Goal: Task Accomplishment & Management: Manage account settings

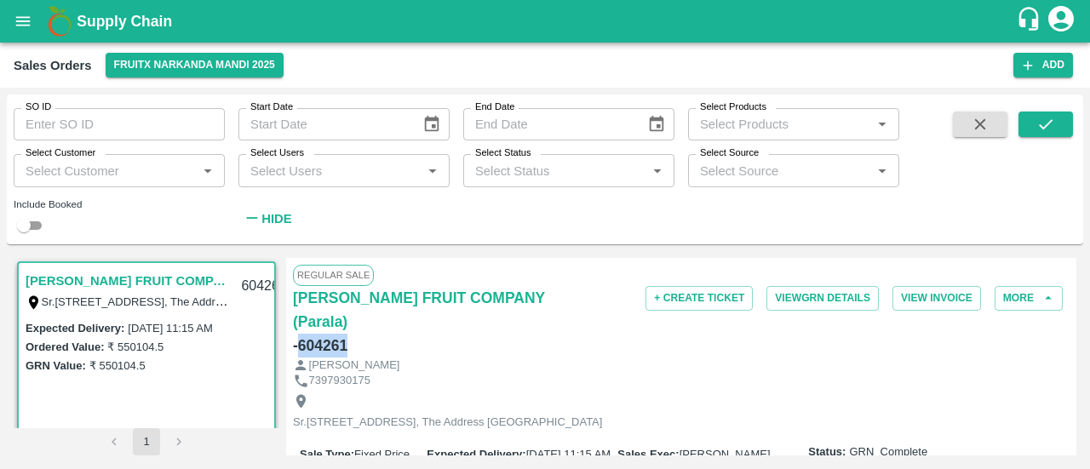
scroll to position [2650, 0]
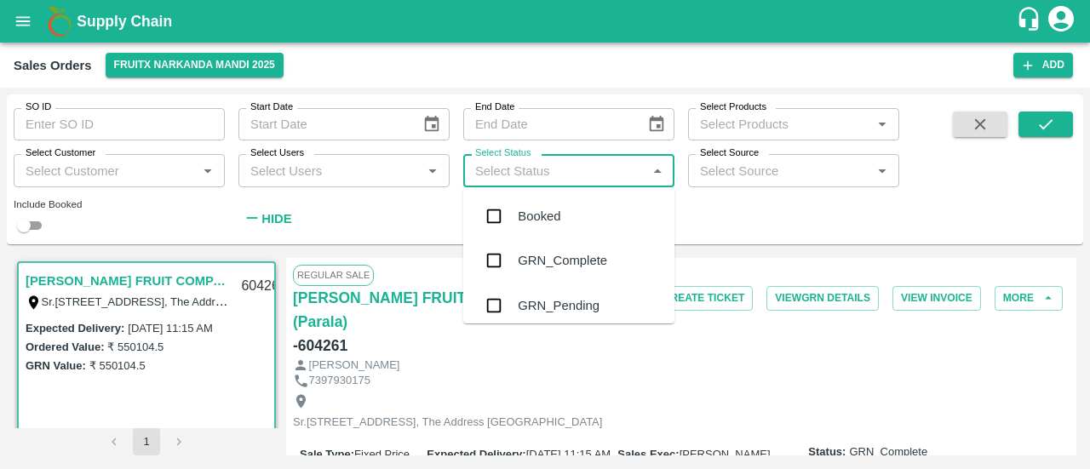
click at [545, 176] on input "Select Status" at bounding box center [554, 170] width 173 height 22
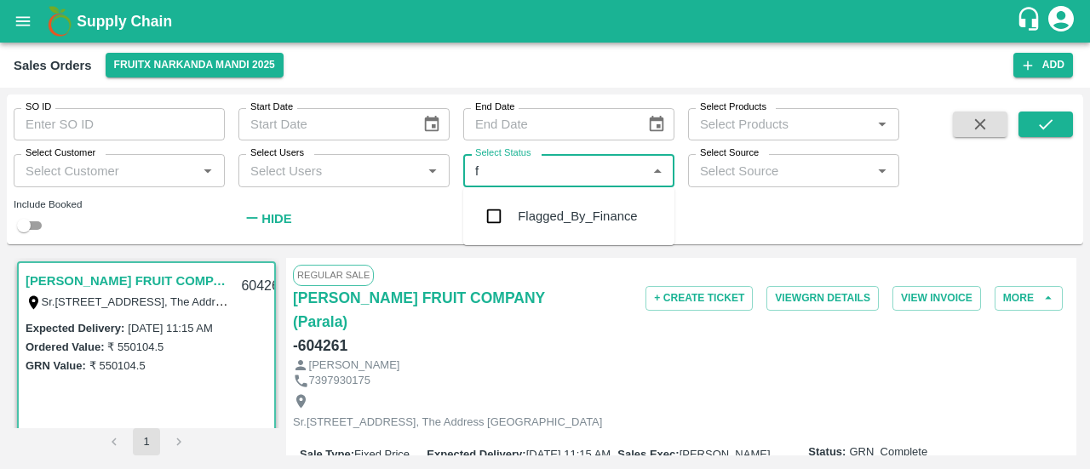
type input "fl"
click at [547, 217] on div "Flagged_By_Finance" at bounding box center [577, 216] width 119 height 19
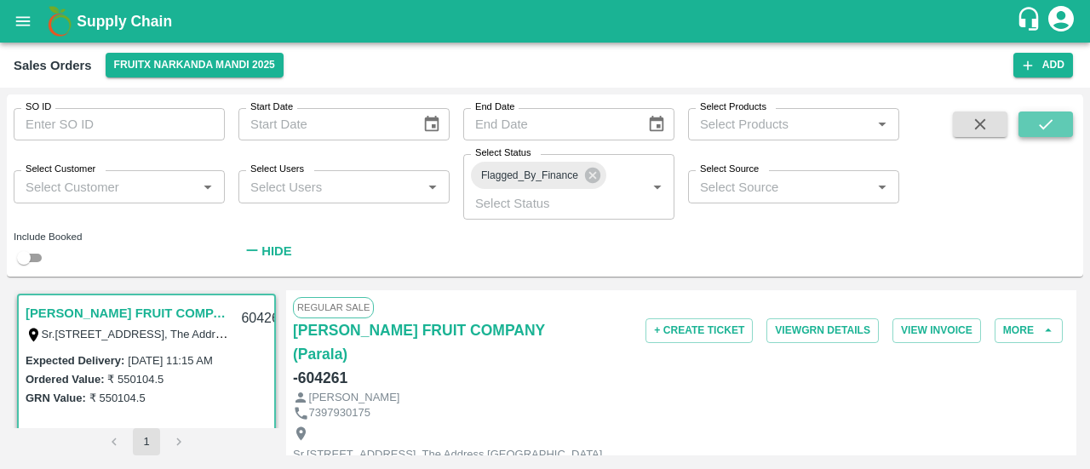
click at [1057, 118] on button "submit" at bounding box center [1046, 125] width 55 height 26
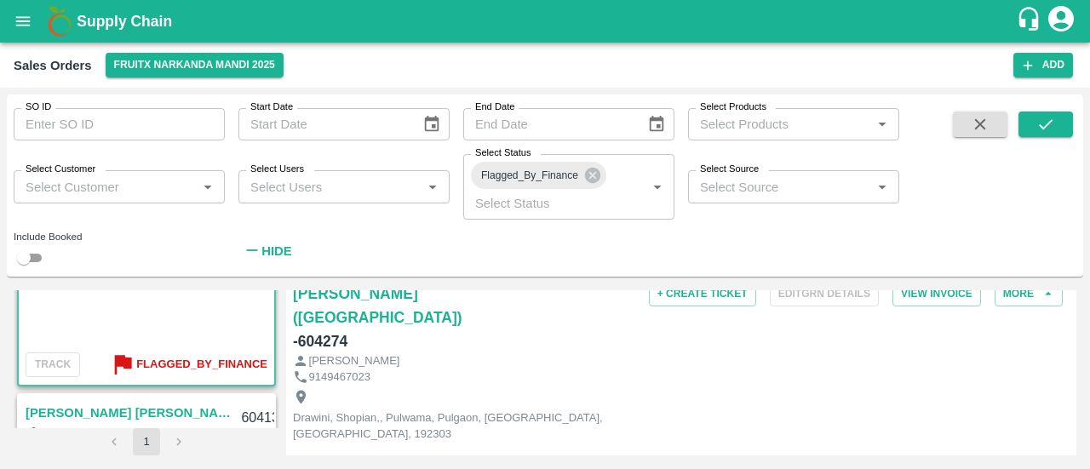
scroll to position [138, 0]
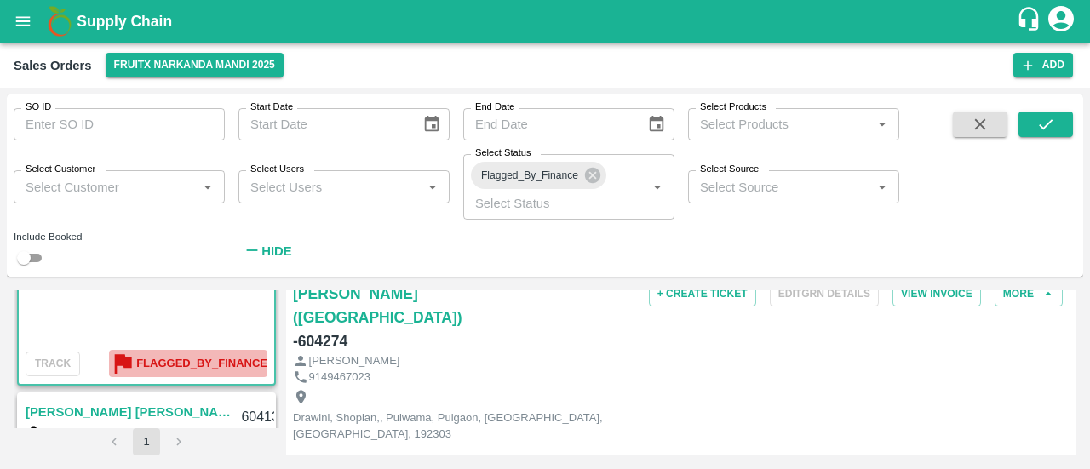
click at [201, 360] on b "Flagged_By_Finance" at bounding box center [201, 364] width 131 height 20
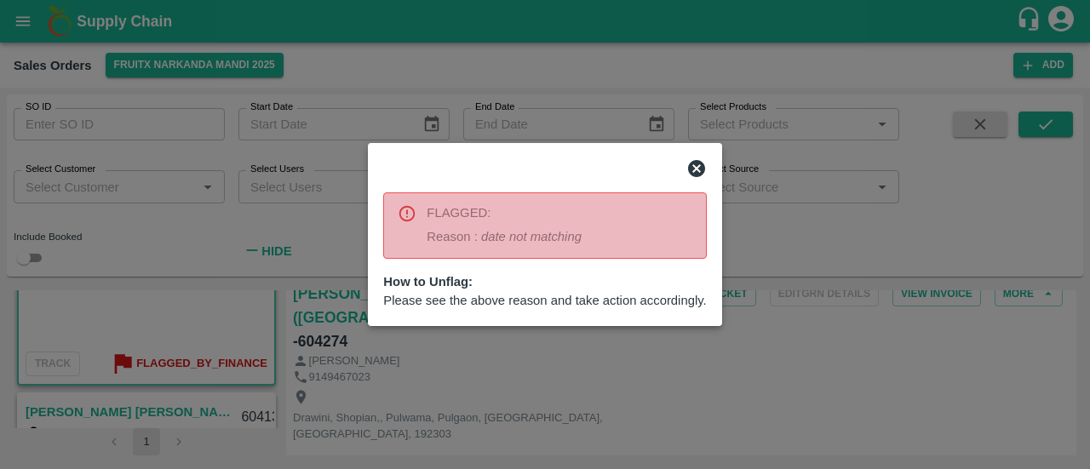
click at [698, 165] on icon at bounding box center [696, 168] width 17 height 17
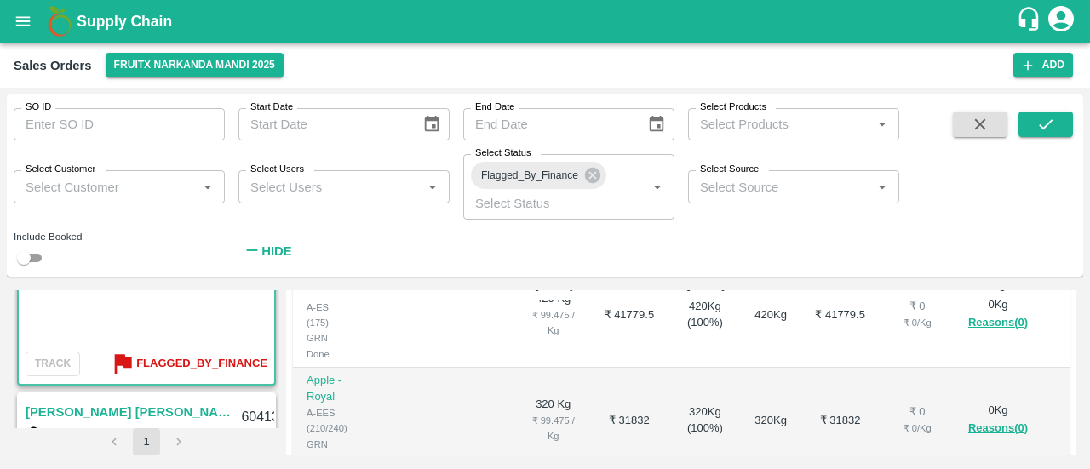
scroll to position [711, 0]
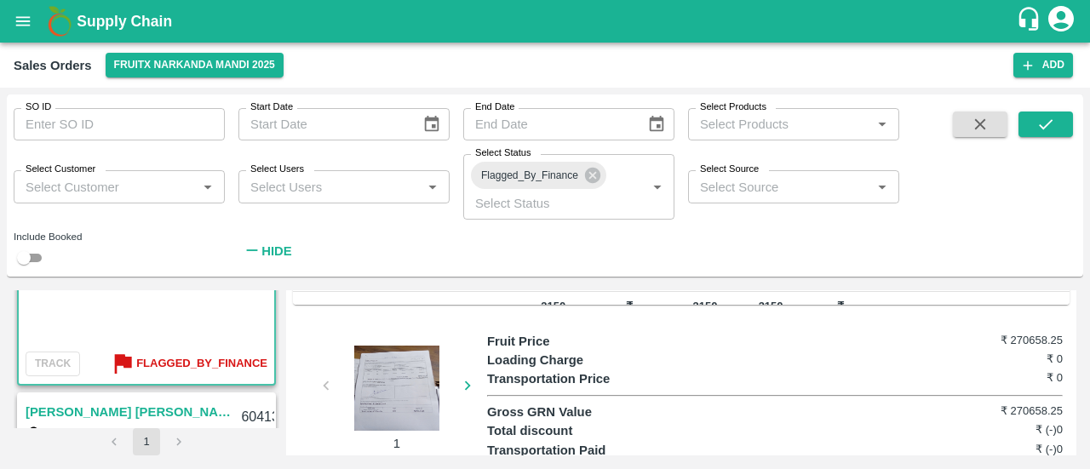
click at [392, 356] on div at bounding box center [397, 388] width 128 height 85
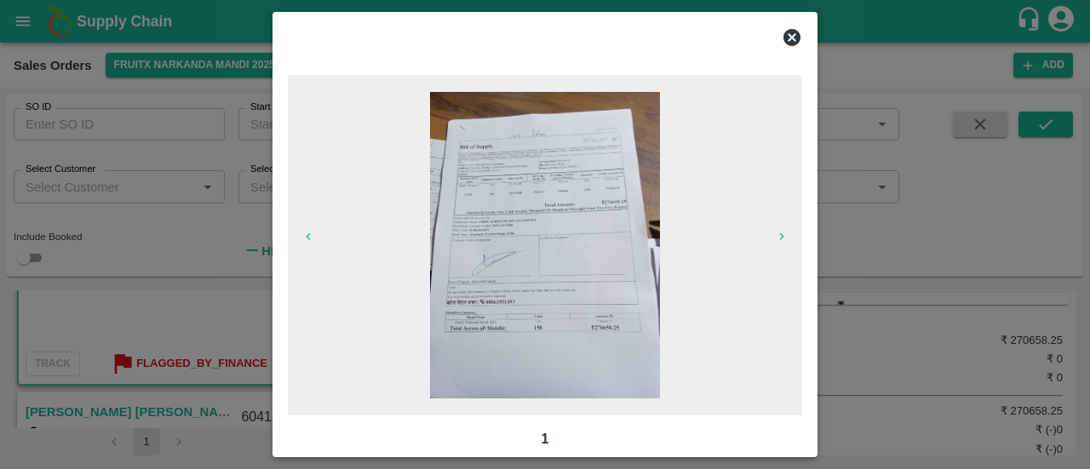
click at [629, 210] on img at bounding box center [545, 245] width 230 height 307
click at [792, 38] on icon at bounding box center [792, 37] width 20 height 20
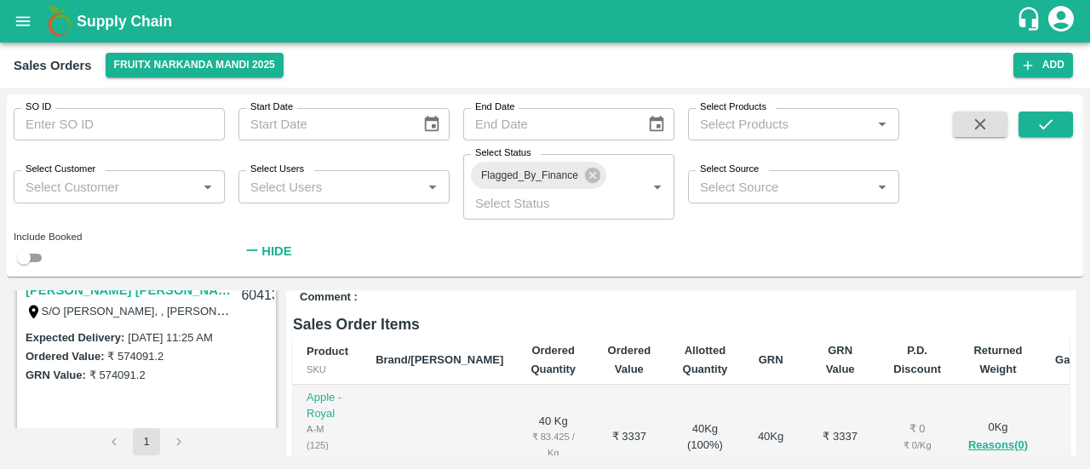
scroll to position [176, 0]
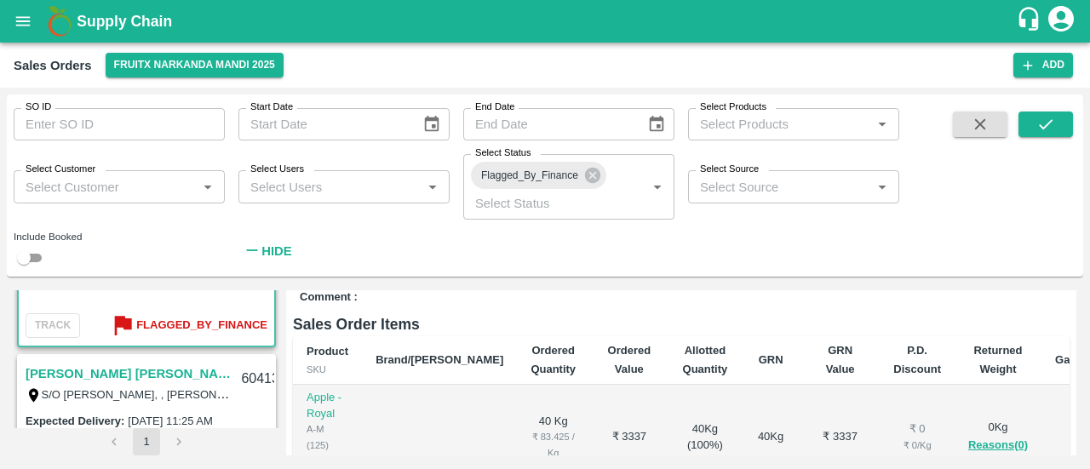
click at [81, 369] on link "[PERSON_NAME] [PERSON_NAME](Parala)" at bounding box center [128, 374] width 205 height 22
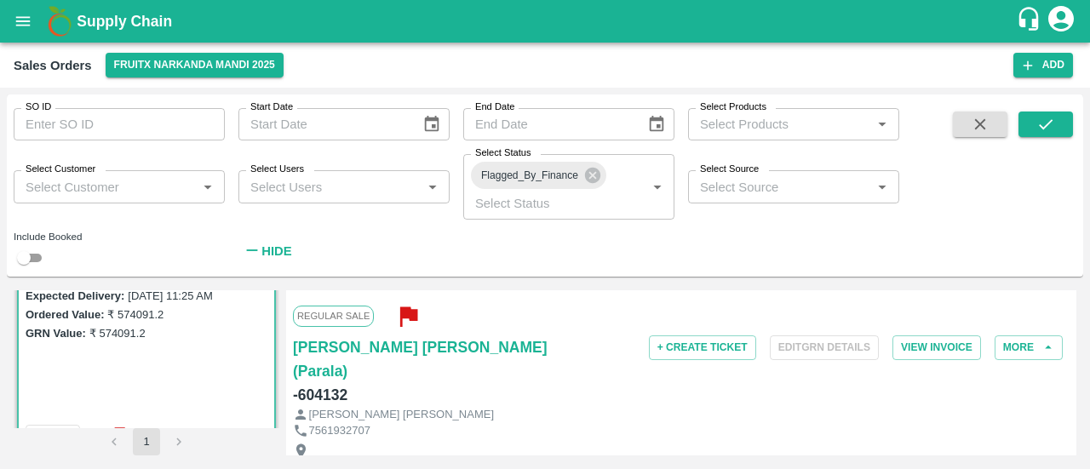
scroll to position [336, 0]
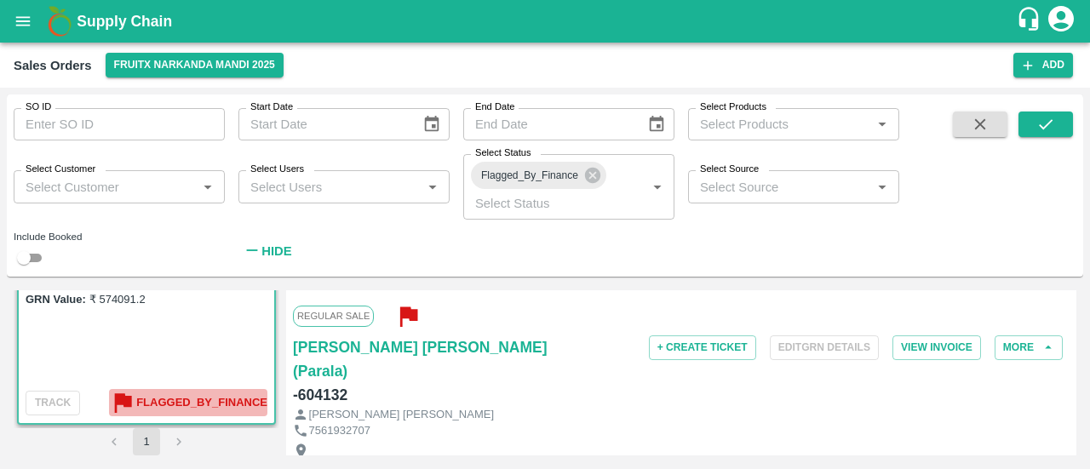
click at [162, 403] on b "Flagged_By_Finance" at bounding box center [201, 404] width 131 height 20
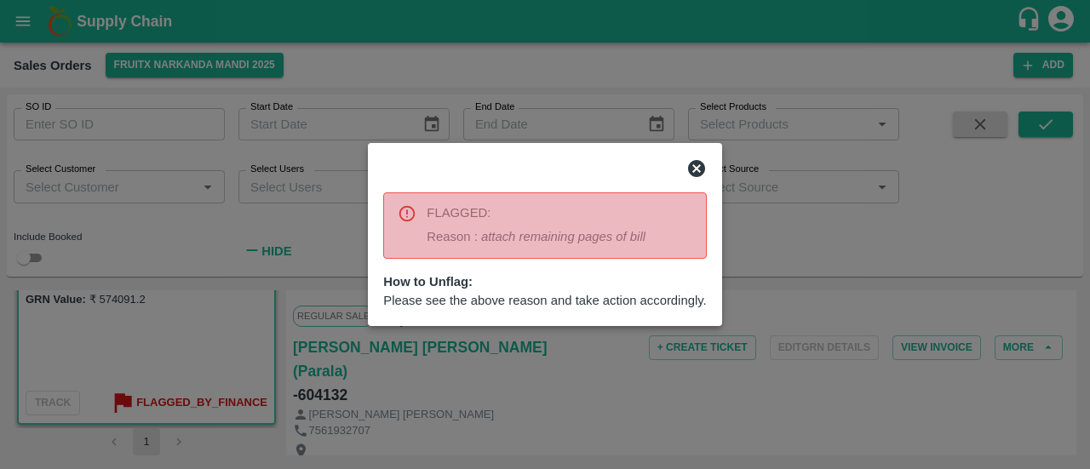
click at [529, 408] on div at bounding box center [545, 234] width 1090 height 469
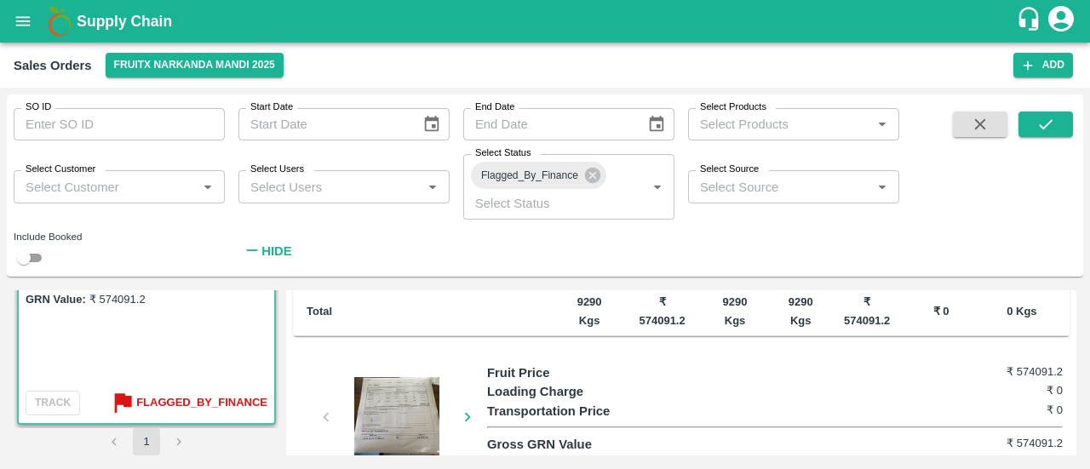
scroll to position [627, 0]
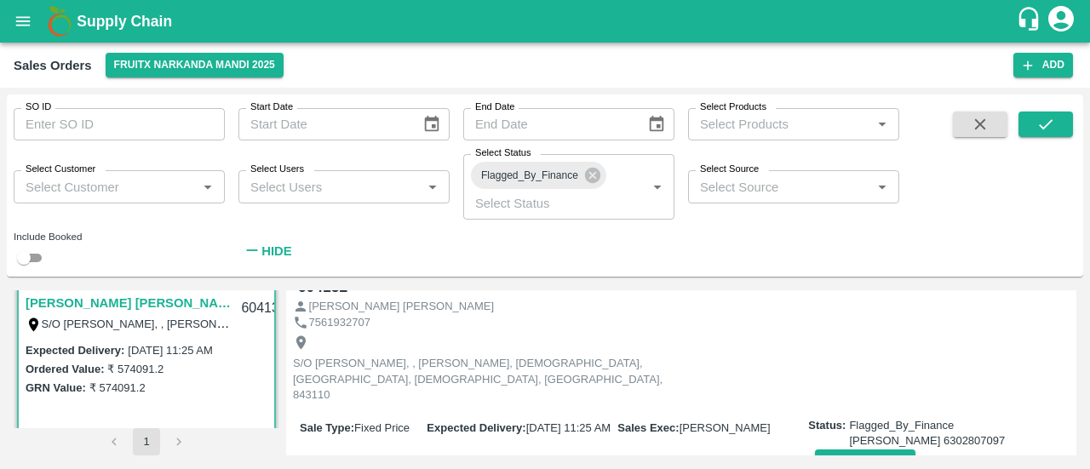
scroll to position [104, 0]
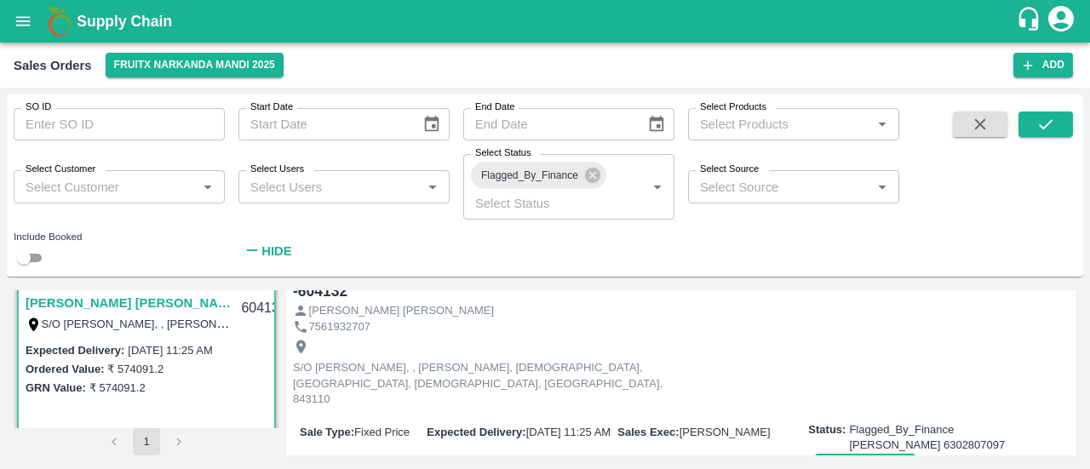
drag, startPoint x: 227, startPoint y: 388, endPoint x: 727, endPoint y: 256, distance: 517.3
click at [727, 256] on div "SO ID SO ID Start Date Start Date End Date End Date Select Products Select Prod…" at bounding box center [449, 182] width 899 height 174
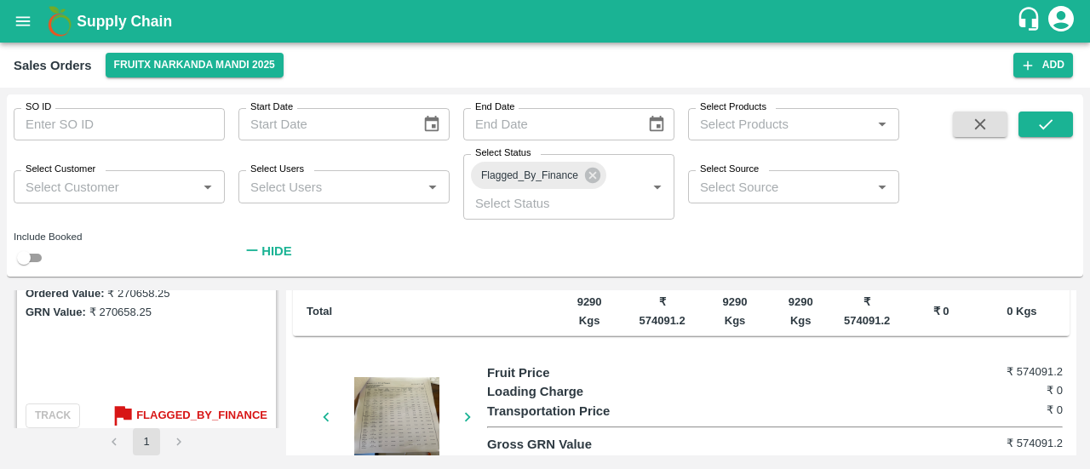
scroll to position [110, 0]
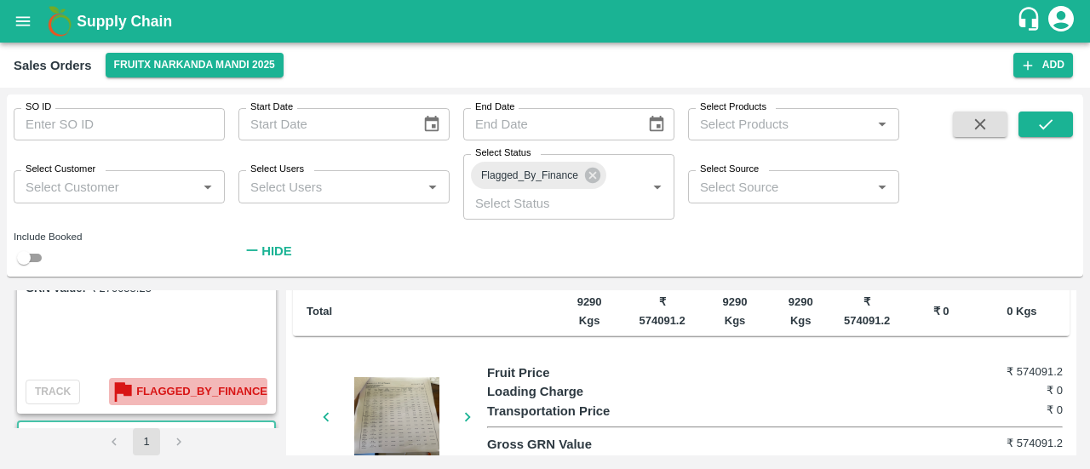
click at [186, 389] on b "Flagged_By_Finance" at bounding box center [201, 392] width 131 height 20
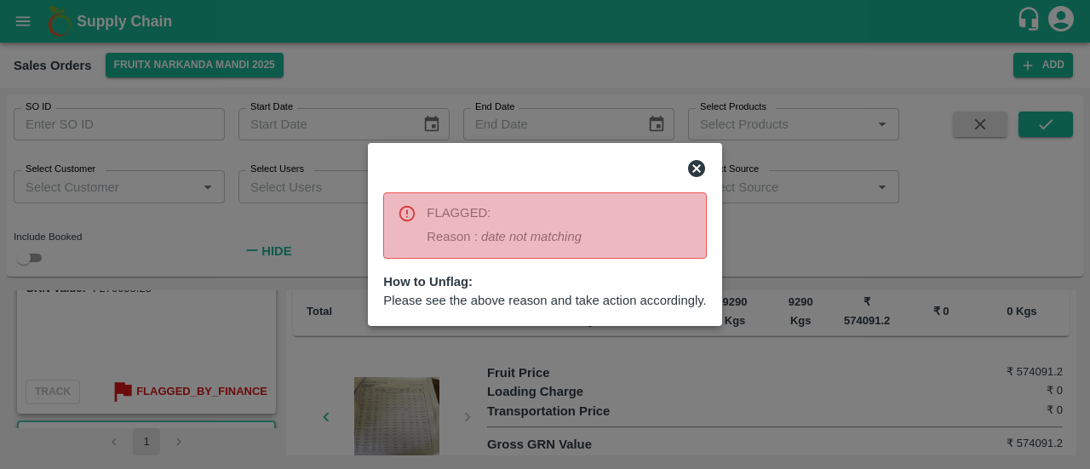
click at [211, 364] on div at bounding box center [545, 234] width 1090 height 469
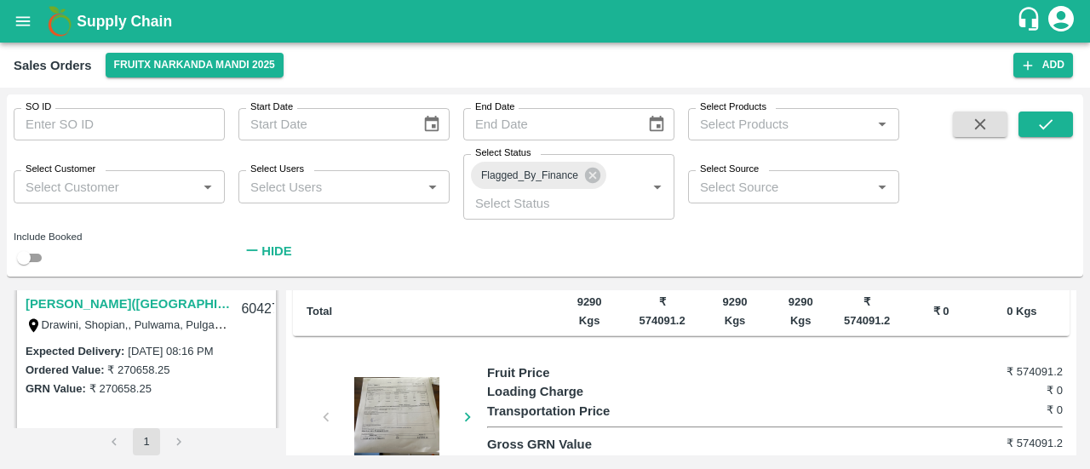
scroll to position [8, 0]
click at [388, 377] on div at bounding box center [397, 419] width 128 height 85
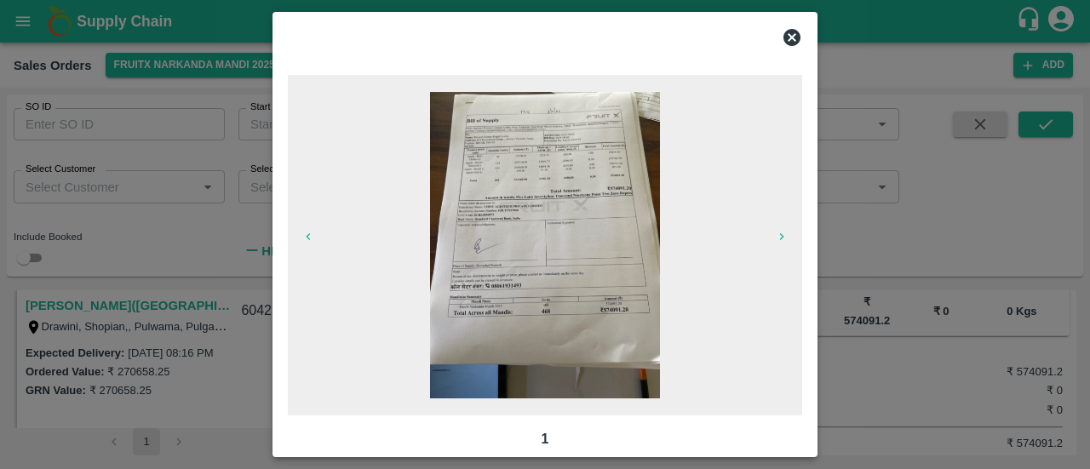
click at [590, 286] on img at bounding box center [545, 245] width 230 height 307
click at [790, 36] on icon at bounding box center [792, 37] width 20 height 20
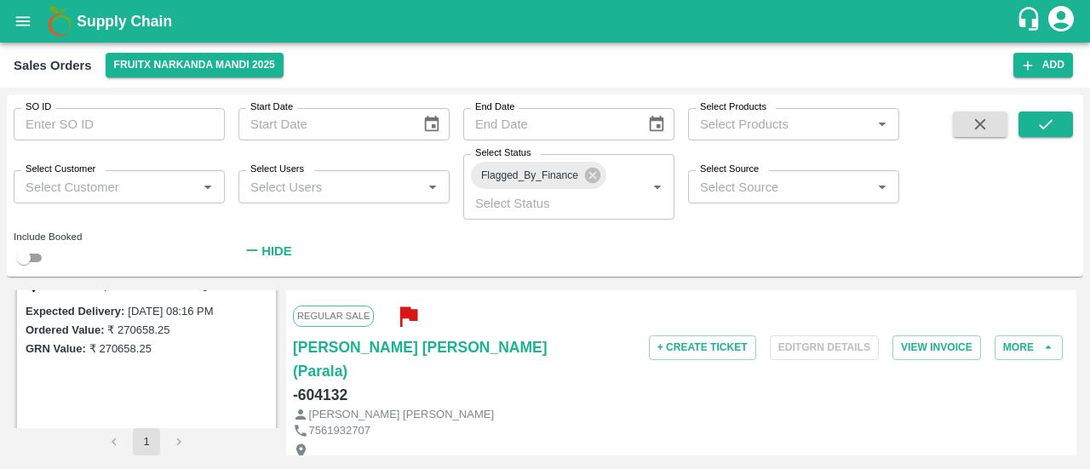
scroll to position [0, 0]
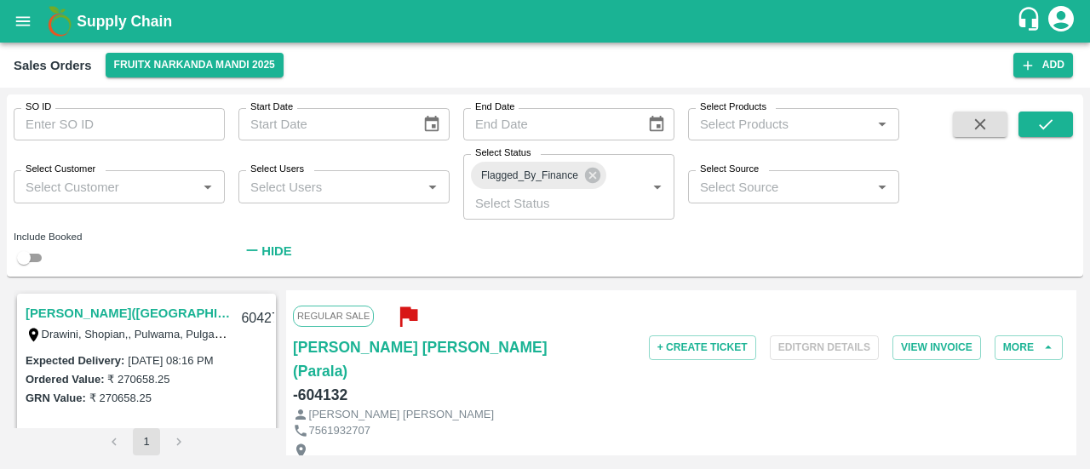
click at [86, 316] on link "[PERSON_NAME]([GEOGRAPHIC_DATA])" at bounding box center [128, 313] width 205 height 22
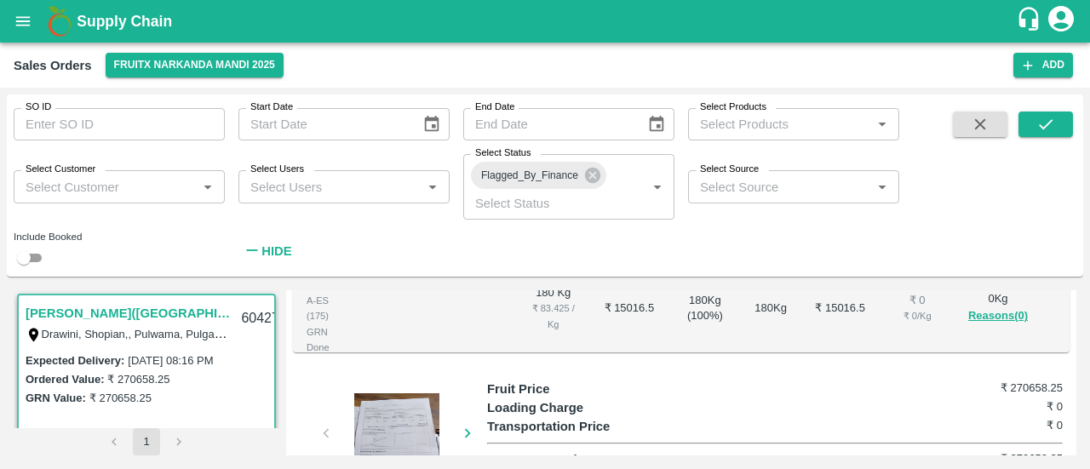
scroll to position [711, 0]
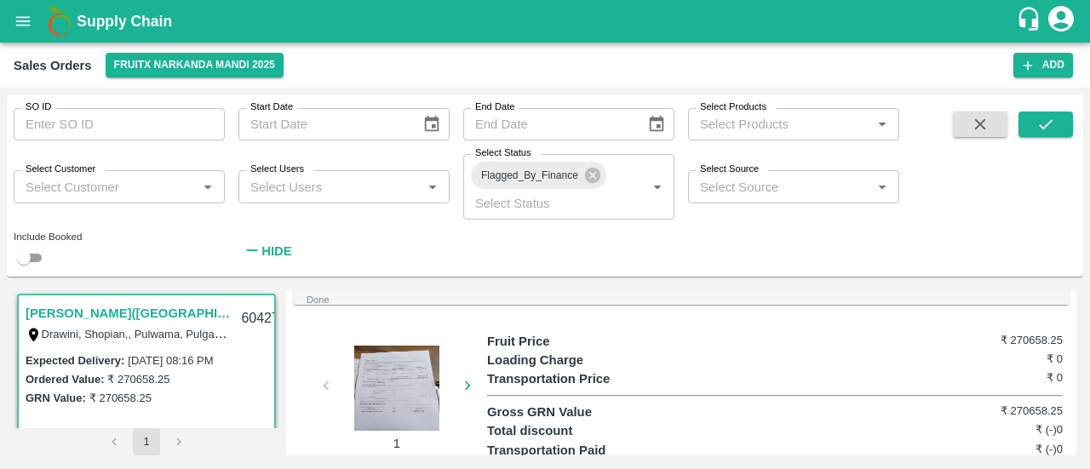
click at [387, 353] on div at bounding box center [397, 388] width 128 height 85
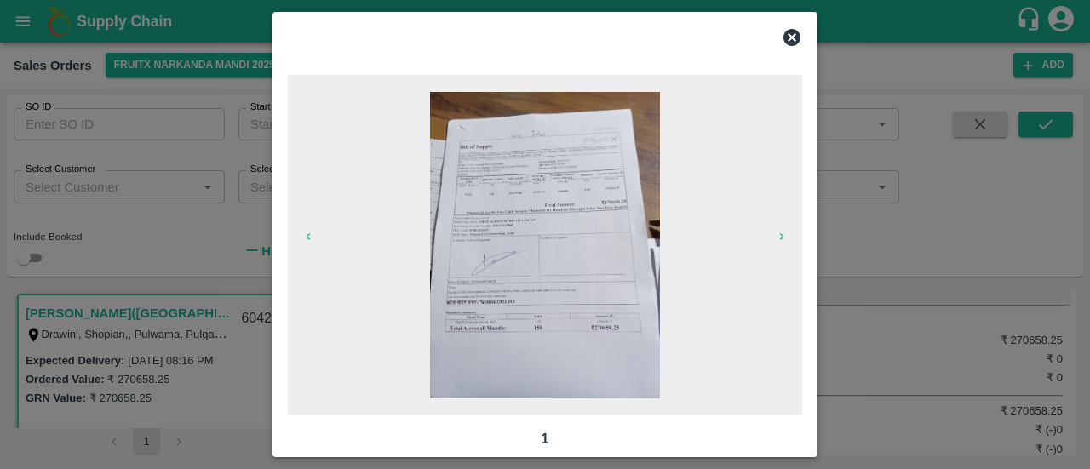
click at [583, 280] on img at bounding box center [545, 245] width 230 height 307
click at [784, 37] on icon at bounding box center [792, 37] width 17 height 17
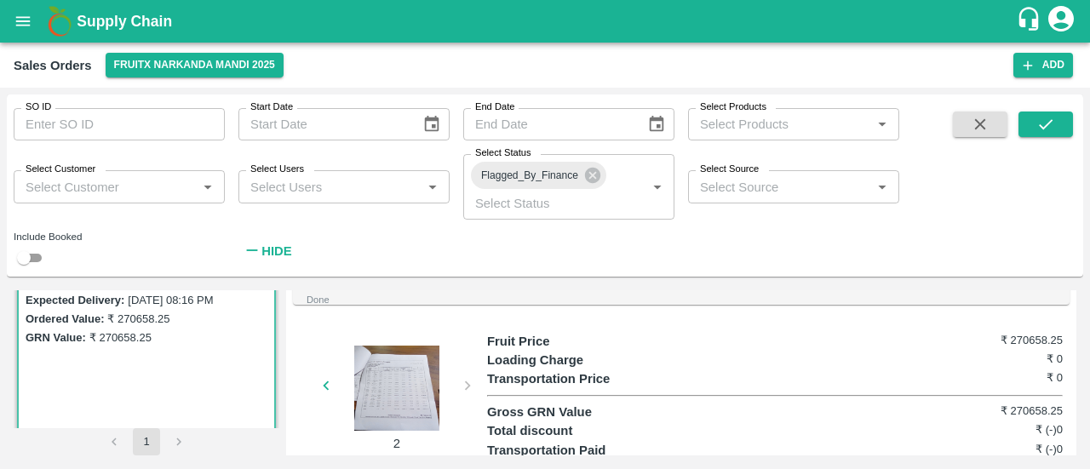
scroll to position [0, 0]
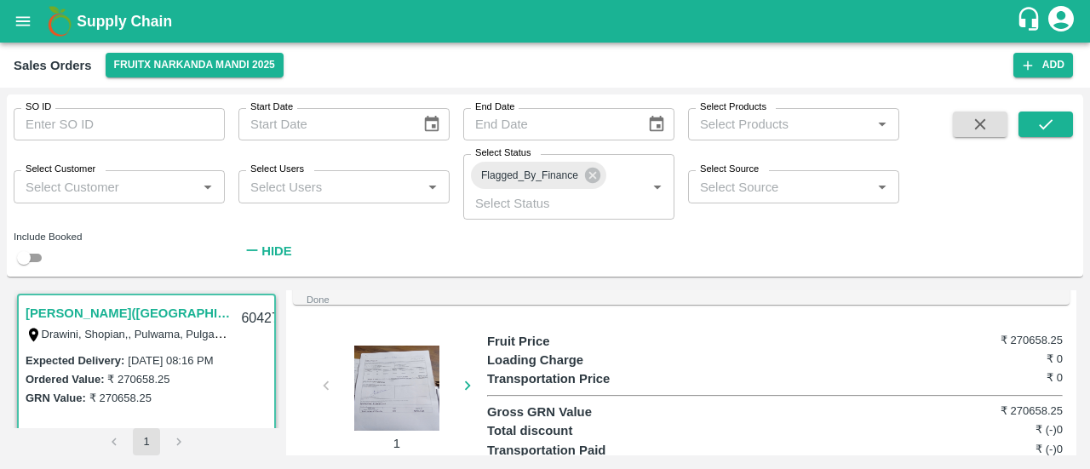
click at [79, 315] on link "[PERSON_NAME]([GEOGRAPHIC_DATA])" at bounding box center [128, 313] width 205 height 22
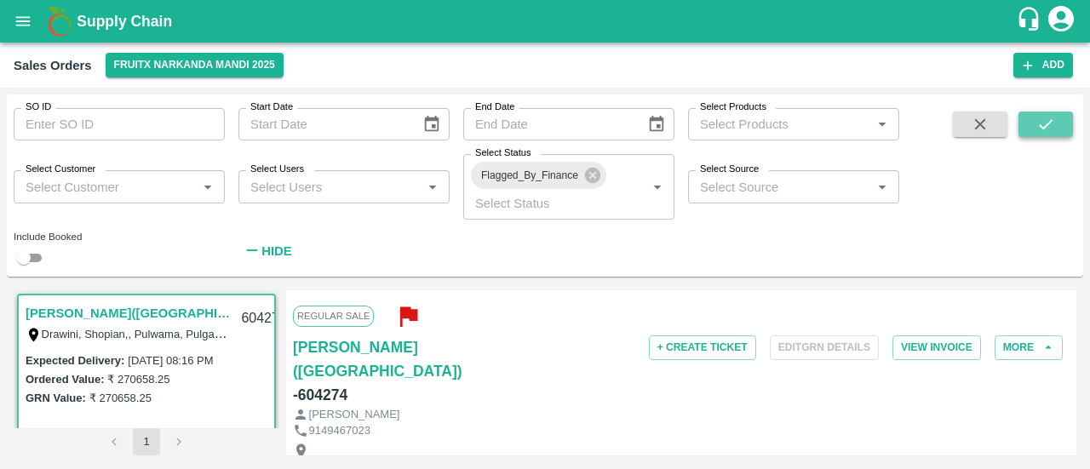
click at [1060, 121] on button "submit" at bounding box center [1046, 125] width 55 height 26
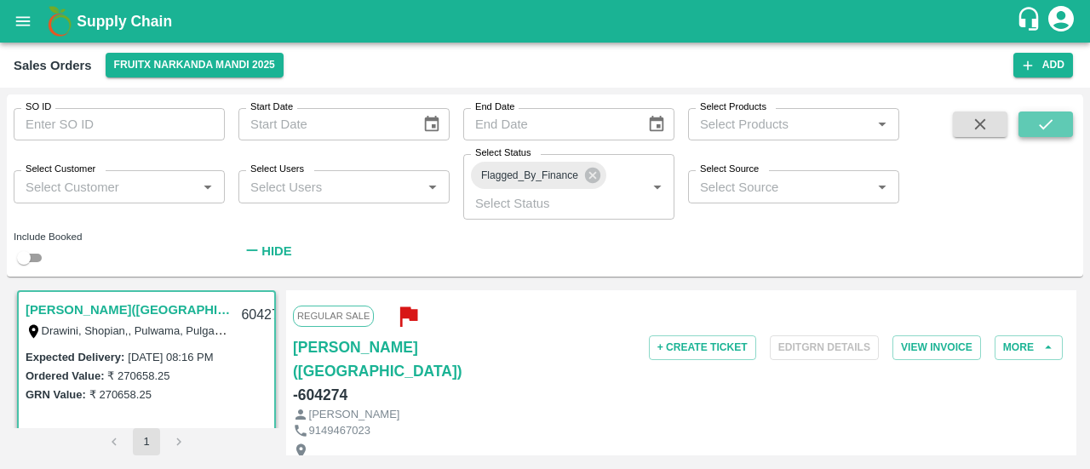
click at [1049, 114] on button "submit" at bounding box center [1046, 125] width 55 height 26
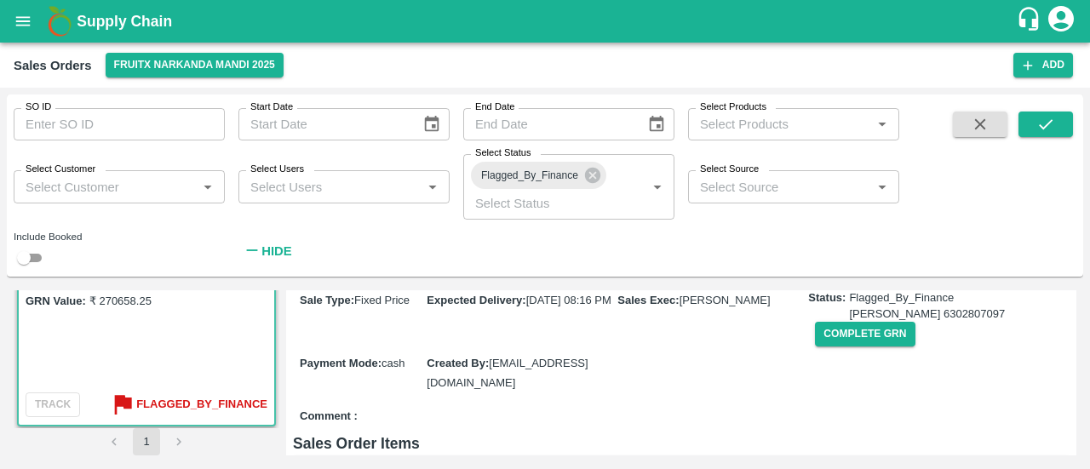
scroll to position [1349, 0]
click at [1037, 115] on icon "submit" at bounding box center [1046, 124] width 19 height 19
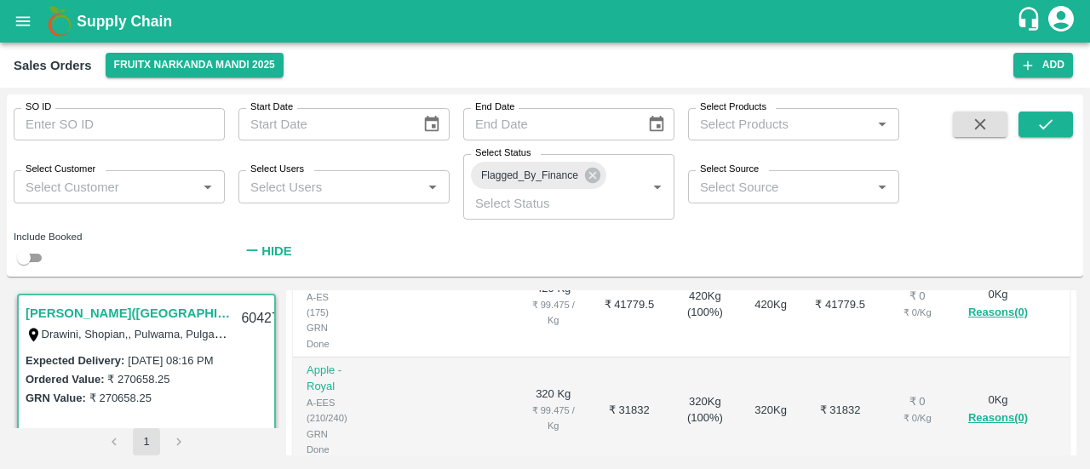
scroll to position [711, 0]
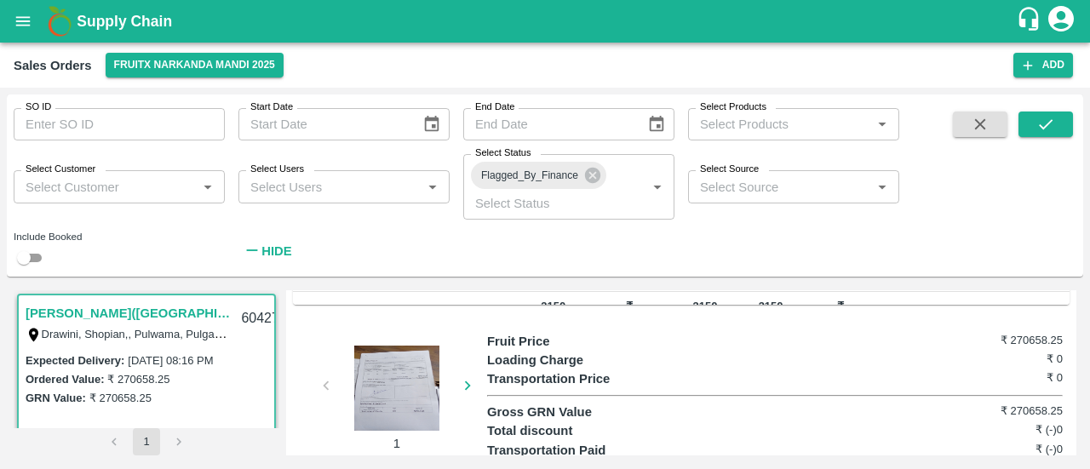
click at [380, 368] on div at bounding box center [397, 388] width 128 height 85
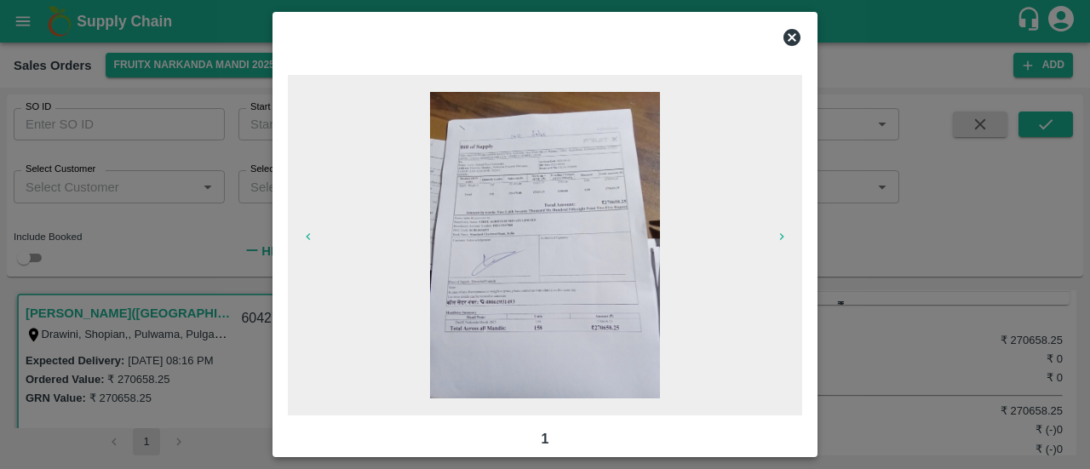
click at [598, 278] on img at bounding box center [545, 245] width 230 height 307
click at [792, 33] on icon at bounding box center [792, 37] width 17 height 17
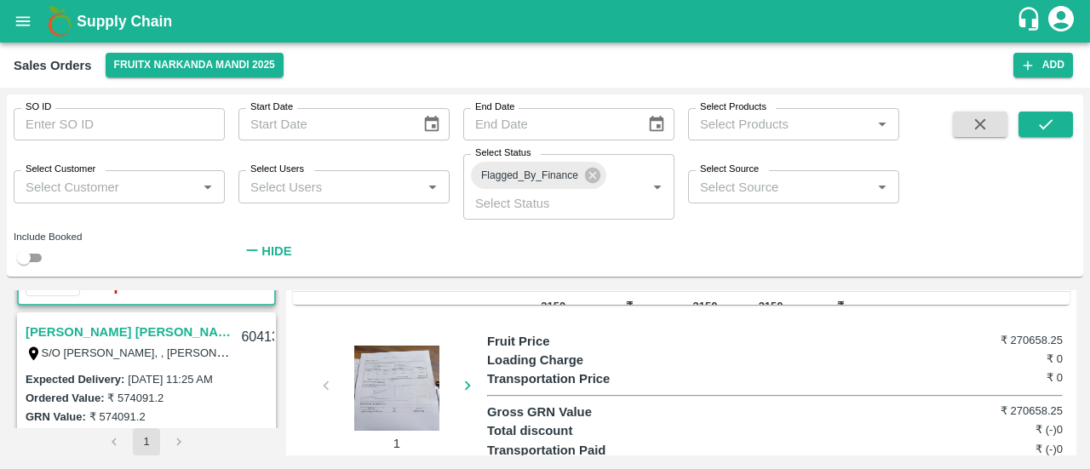
scroll to position [168, 0]
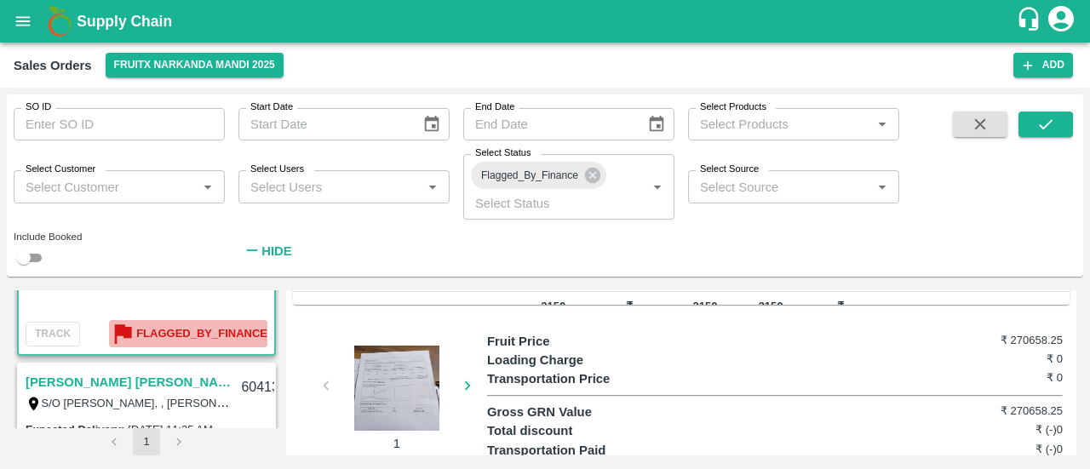
click at [199, 331] on b "Flagged_By_Finance" at bounding box center [201, 335] width 131 height 20
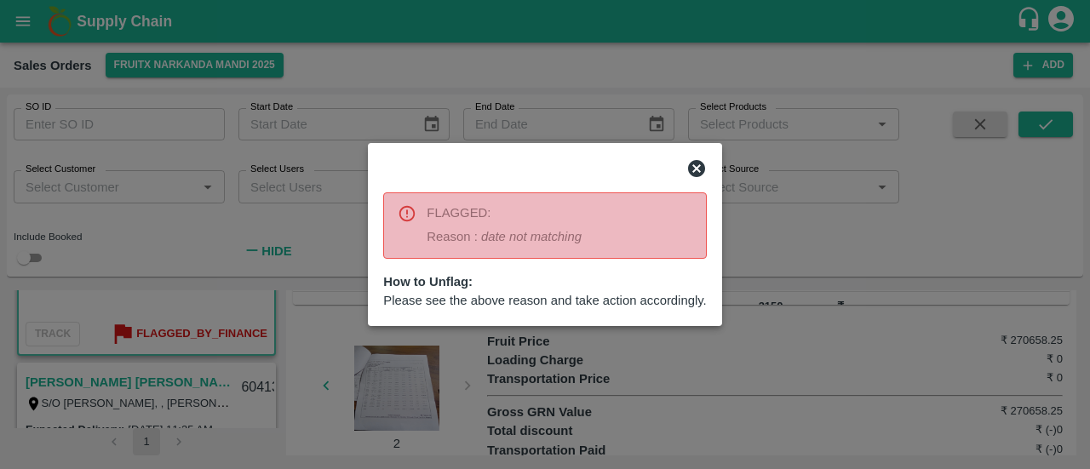
click at [501, 383] on div at bounding box center [545, 234] width 1090 height 469
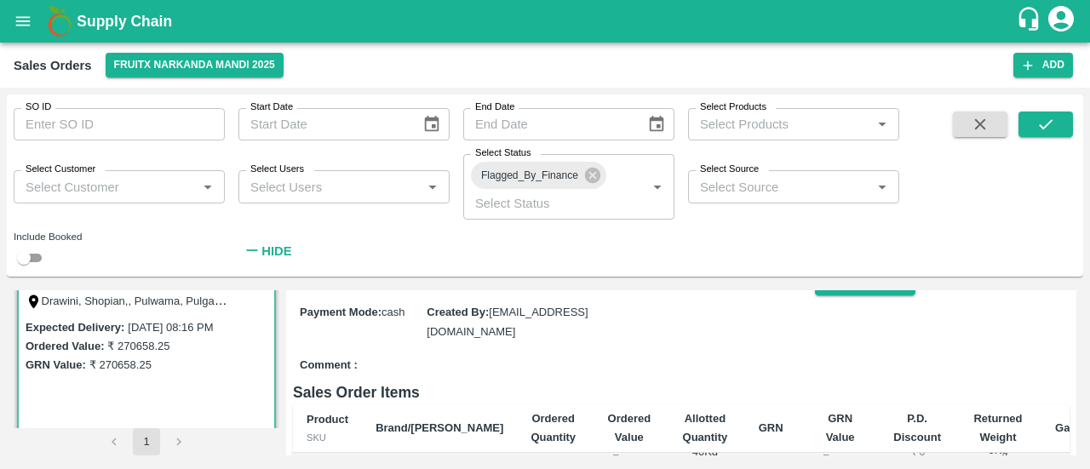
scroll to position [1167, 0]
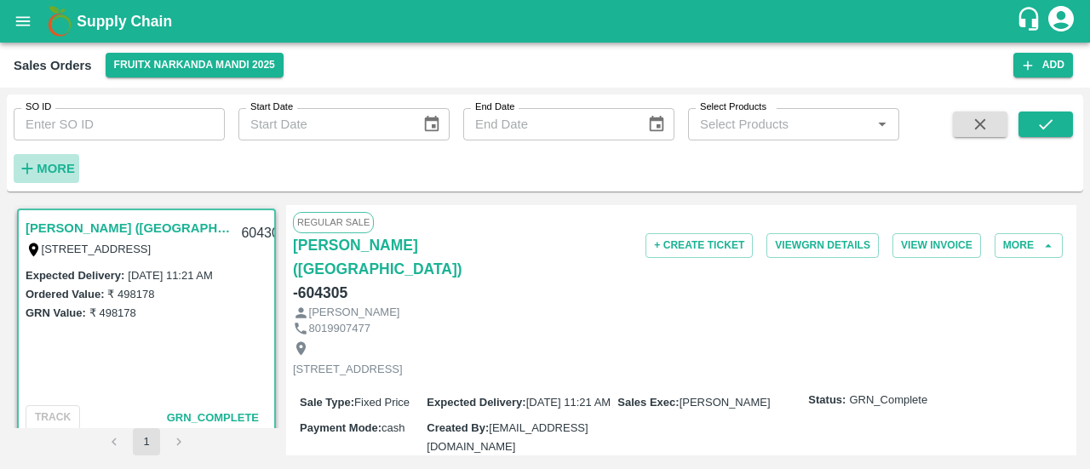
click at [37, 167] on strong "More" at bounding box center [56, 169] width 38 height 14
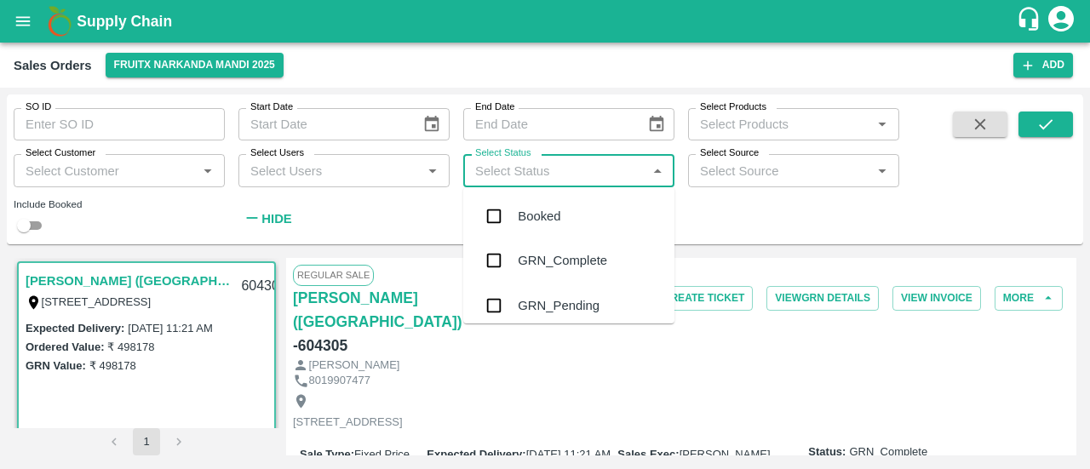
click at [508, 174] on input "Select Status" at bounding box center [554, 170] width 173 height 22
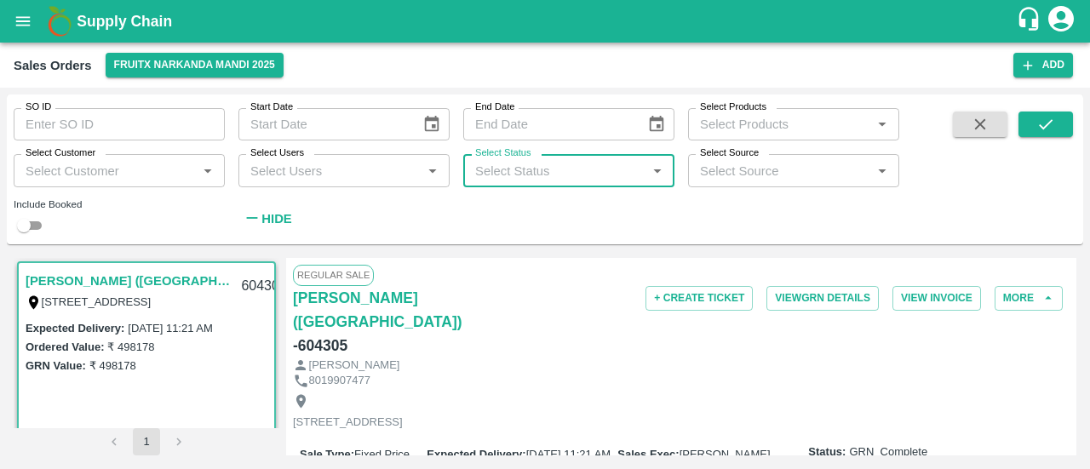
click at [549, 173] on input "Select Status" at bounding box center [554, 170] width 173 height 22
type input "f"
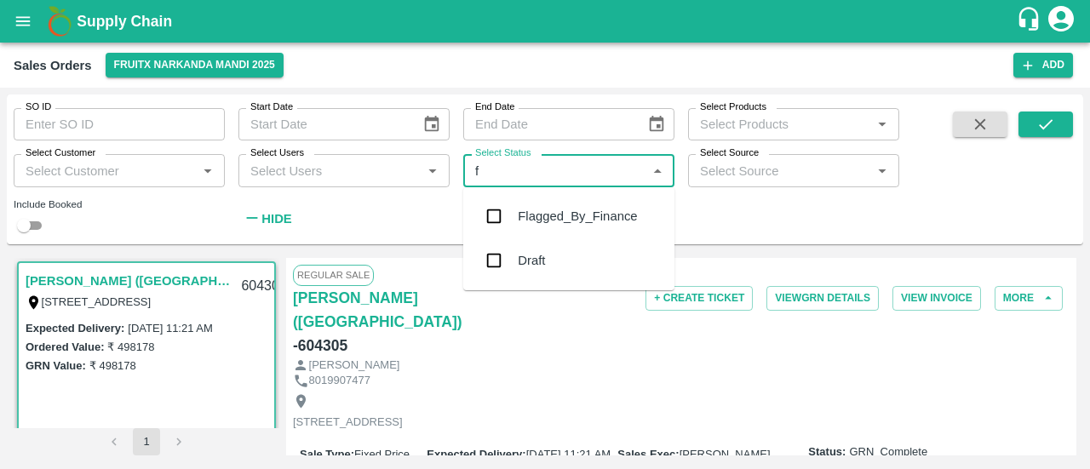
click at [572, 233] on div "Flagged_By_Finance" at bounding box center [568, 216] width 211 height 44
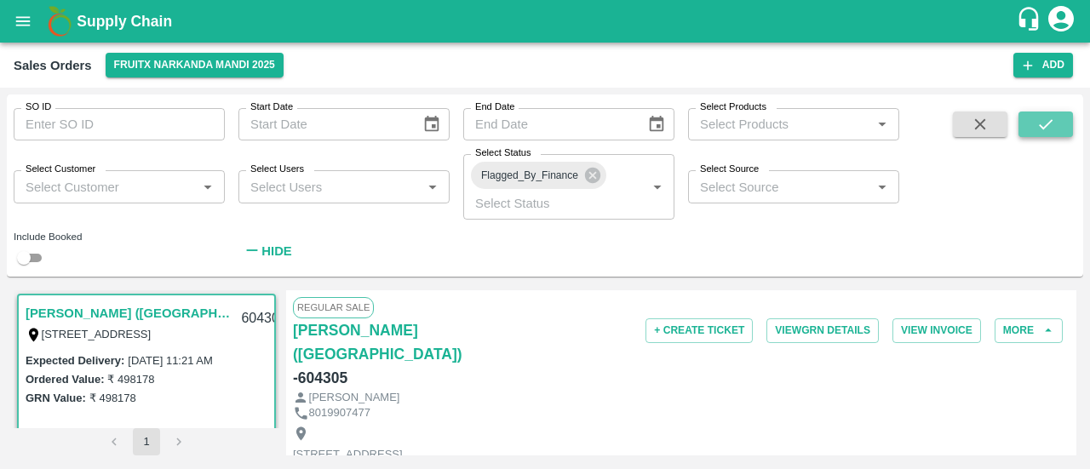
click at [1033, 127] on button "submit" at bounding box center [1046, 125] width 55 height 26
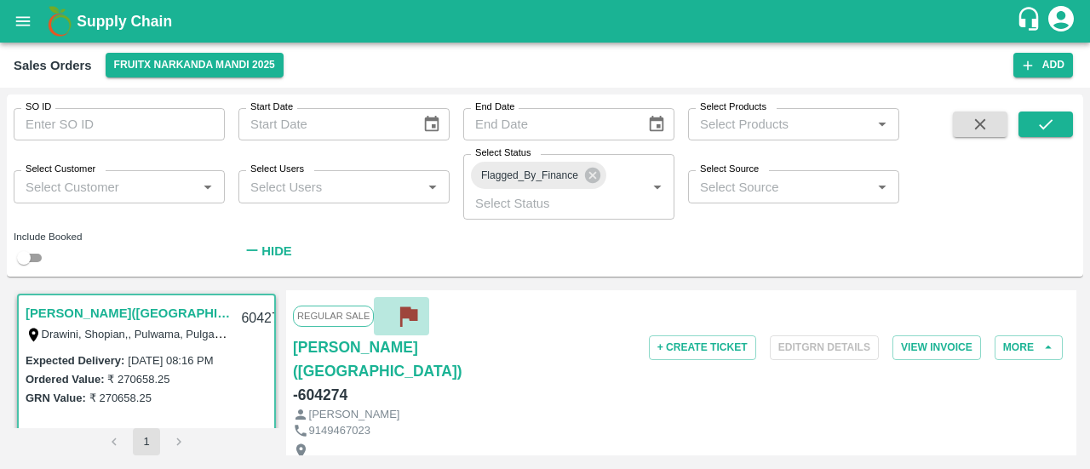
click at [419, 314] on icon "button" at bounding box center [408, 316] width 28 height 28
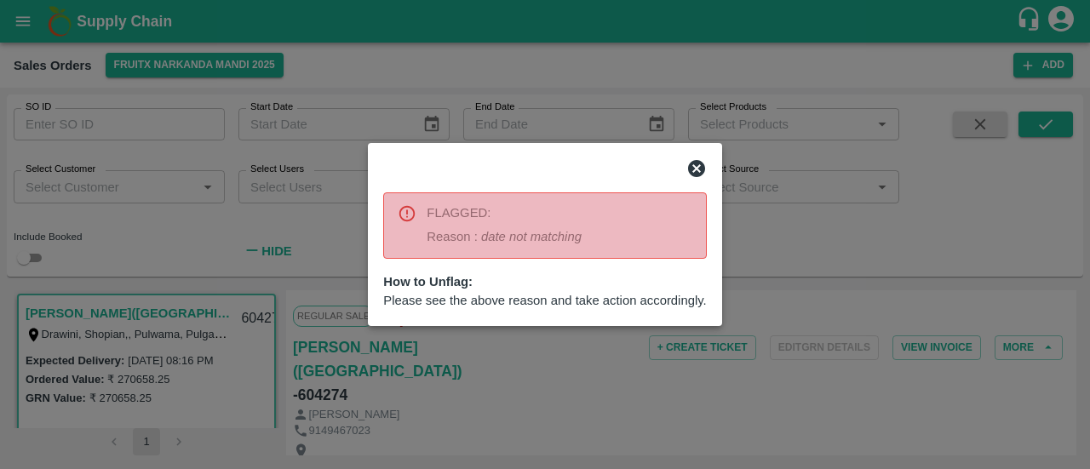
click at [696, 171] on icon at bounding box center [696, 168] width 17 height 17
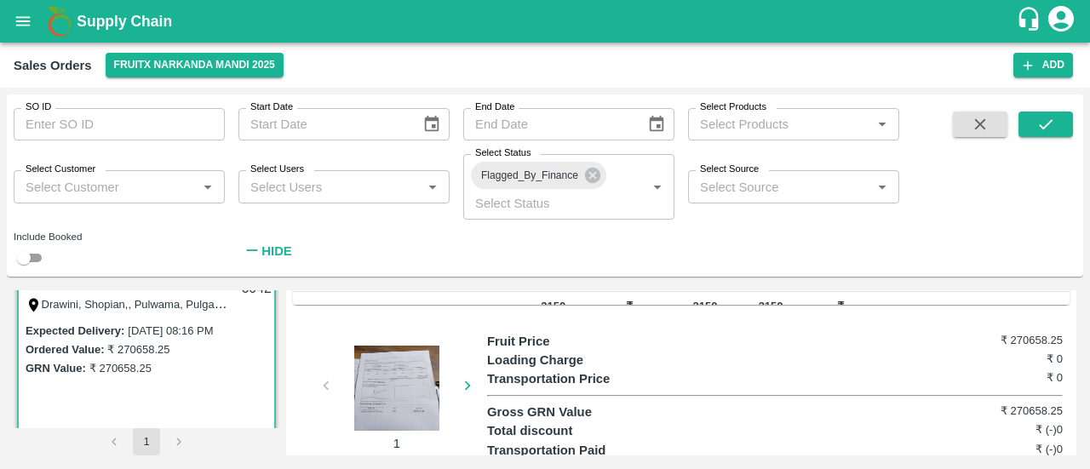
scroll to position [688, 0]
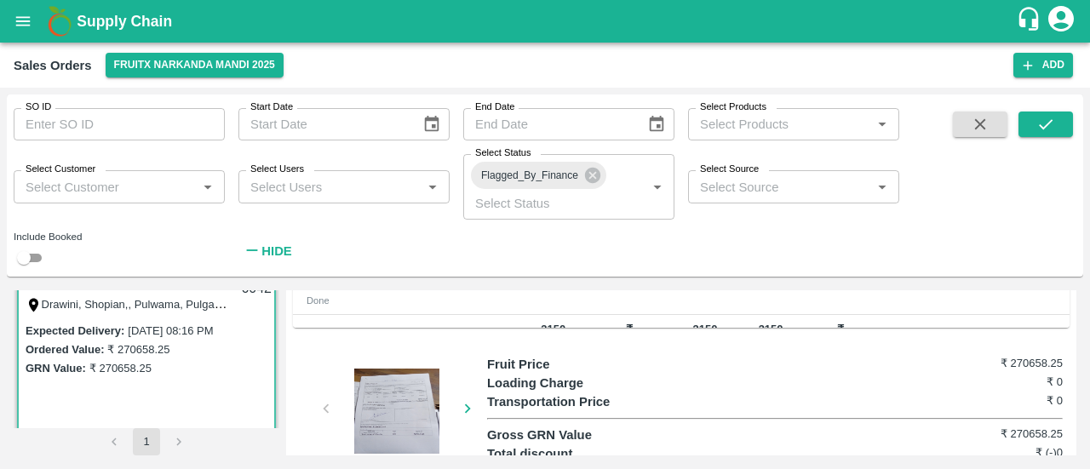
click at [394, 379] on div at bounding box center [397, 411] width 128 height 85
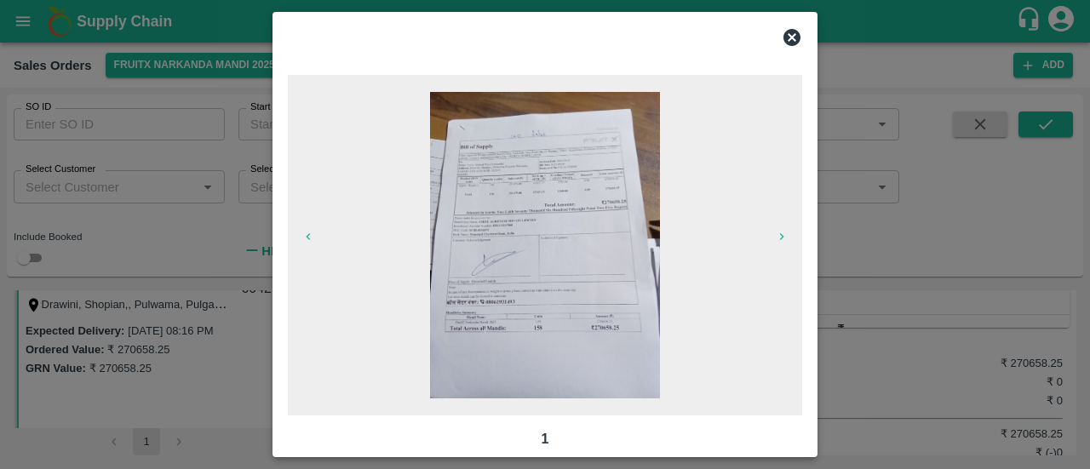
click at [782, 37] on icon at bounding box center [792, 37] width 20 height 20
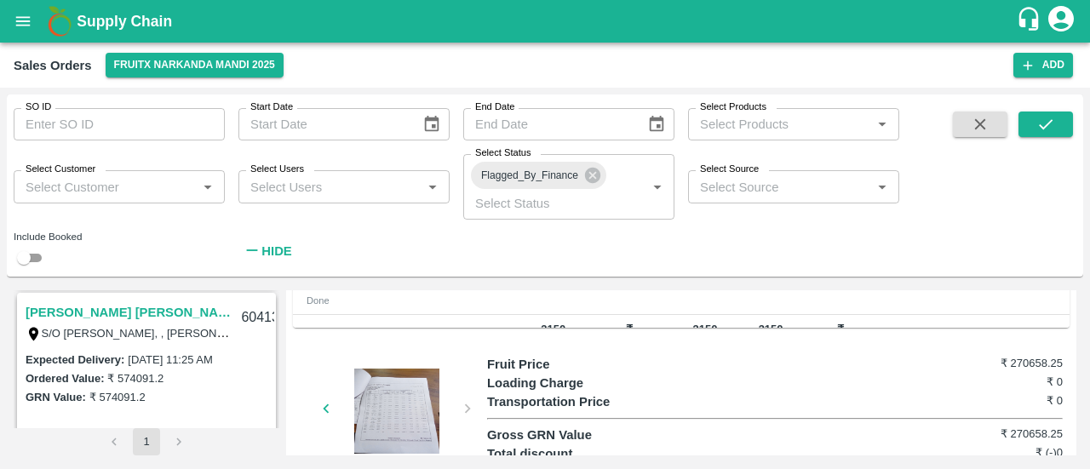
scroll to position [336, 0]
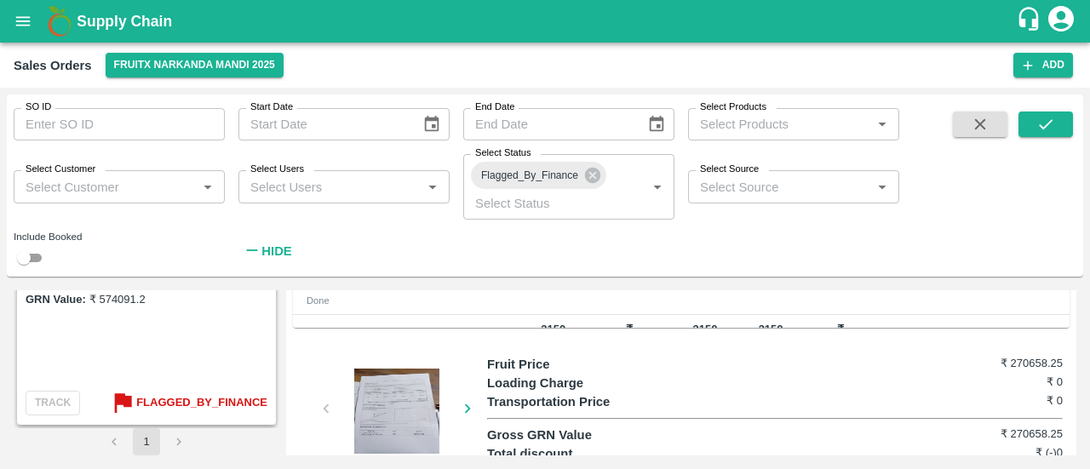
click at [183, 406] on b "Flagged_By_Finance" at bounding box center [201, 404] width 131 height 20
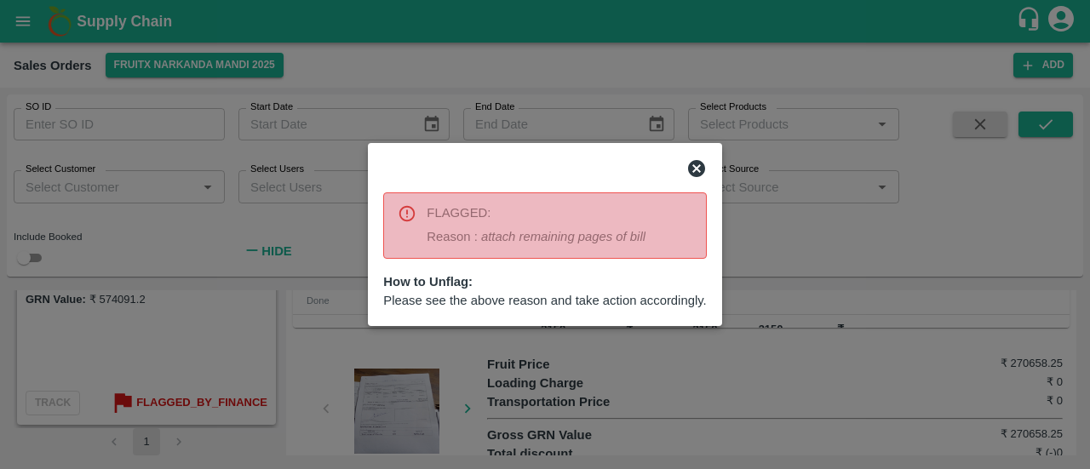
click at [696, 163] on icon at bounding box center [696, 168] width 17 height 17
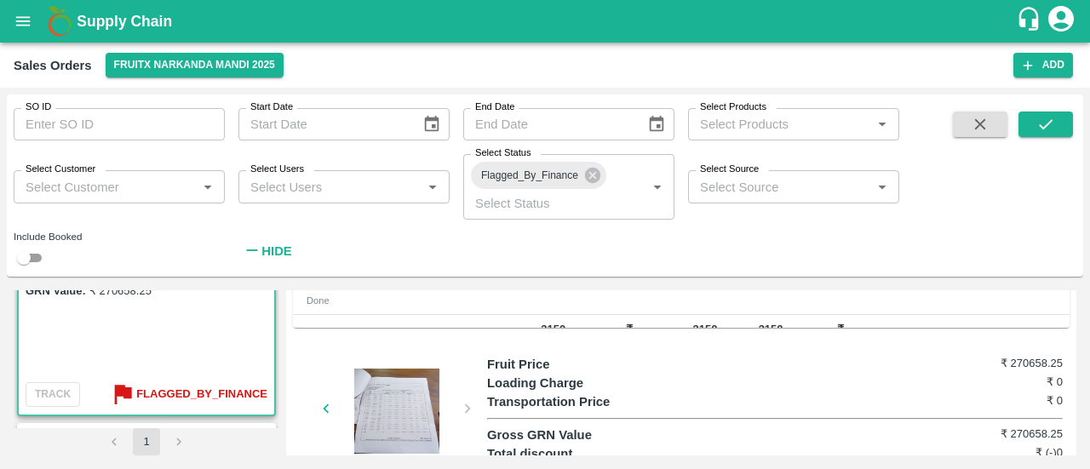
scroll to position [0, 0]
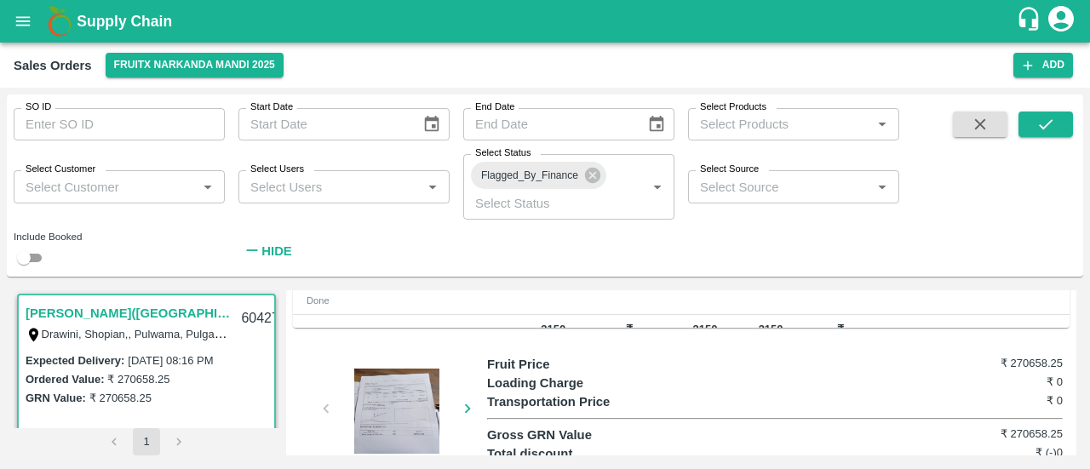
click at [882, 60] on div "Sales Orders FruitX Narkanda Mandi 2025" at bounding box center [514, 65] width 1000 height 25
click at [1023, 13] on icon "customer-support" at bounding box center [1029, 19] width 26 height 26
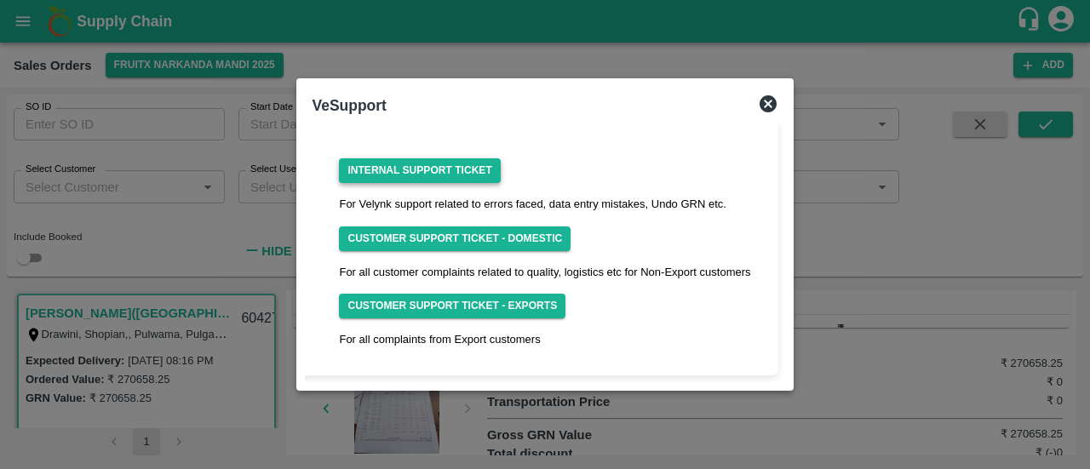
click at [434, 164] on link "Internal Support Ticket" at bounding box center [419, 170] width 161 height 25
click at [767, 104] on icon at bounding box center [768, 104] width 20 height 20
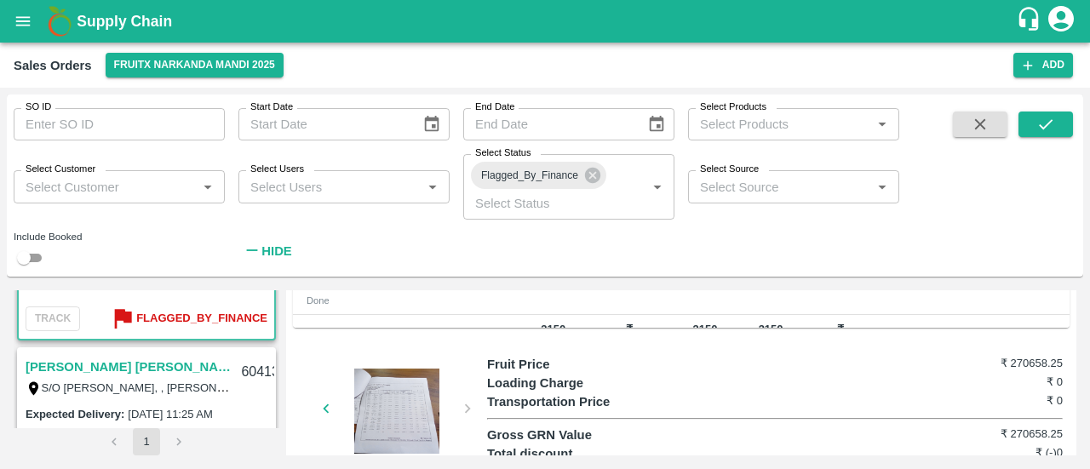
scroll to position [184, 0]
click at [171, 316] on b "Flagged_By_Finance" at bounding box center [201, 318] width 131 height 20
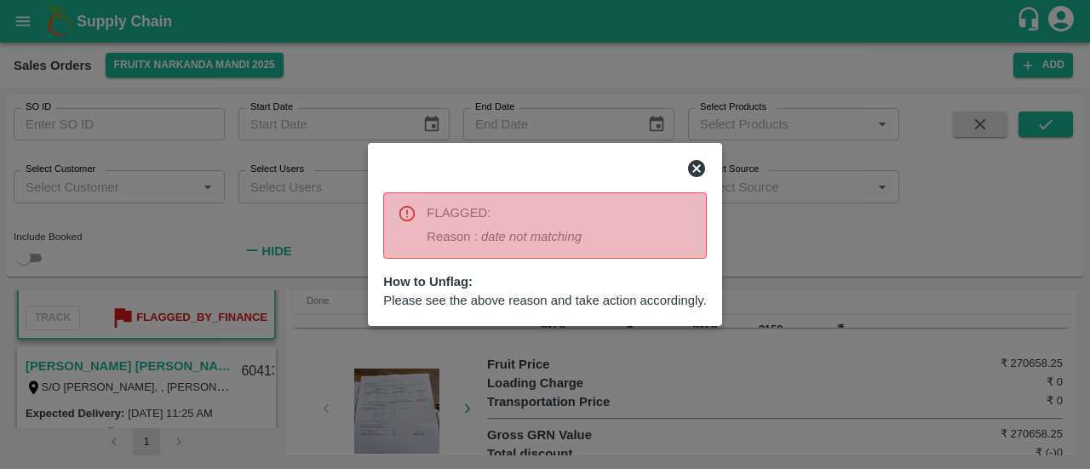
click at [460, 212] on div "FLAGGED:" at bounding box center [504, 213] width 155 height 19
copy div "FLAGGED:"
click at [526, 238] on icon "date not matching" at bounding box center [531, 237] width 101 height 14
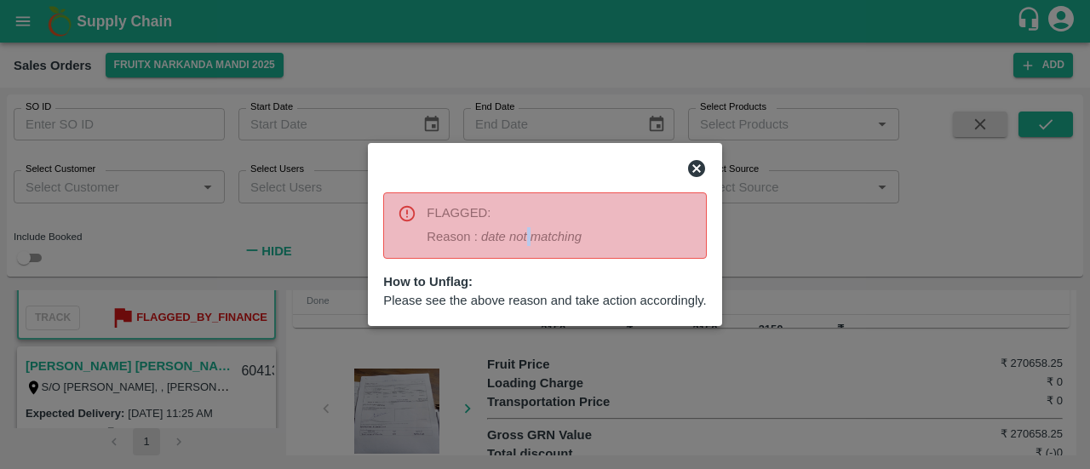
click at [526, 238] on icon "date not matching" at bounding box center [531, 237] width 101 height 14
click at [517, 238] on icon "date not matching" at bounding box center [531, 237] width 101 height 14
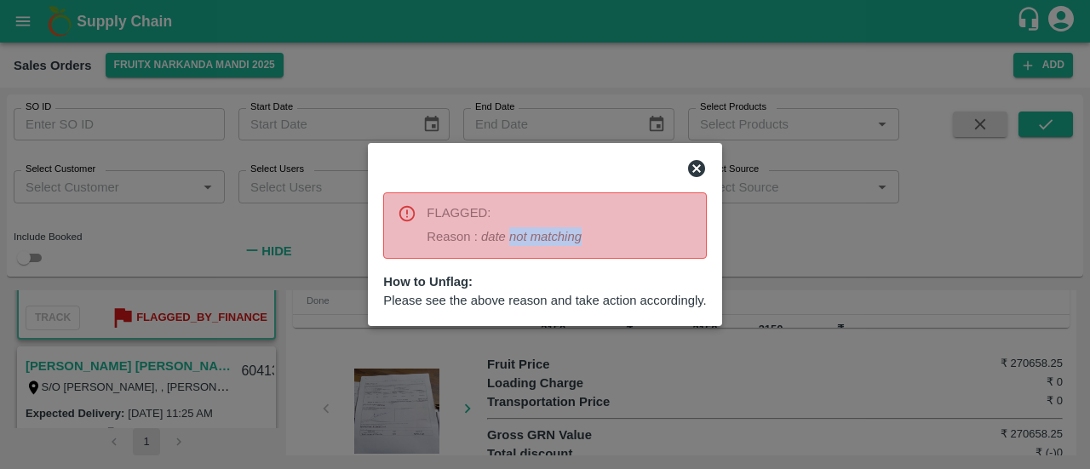
copy icon "not matching"
click at [693, 171] on icon at bounding box center [697, 168] width 20 height 20
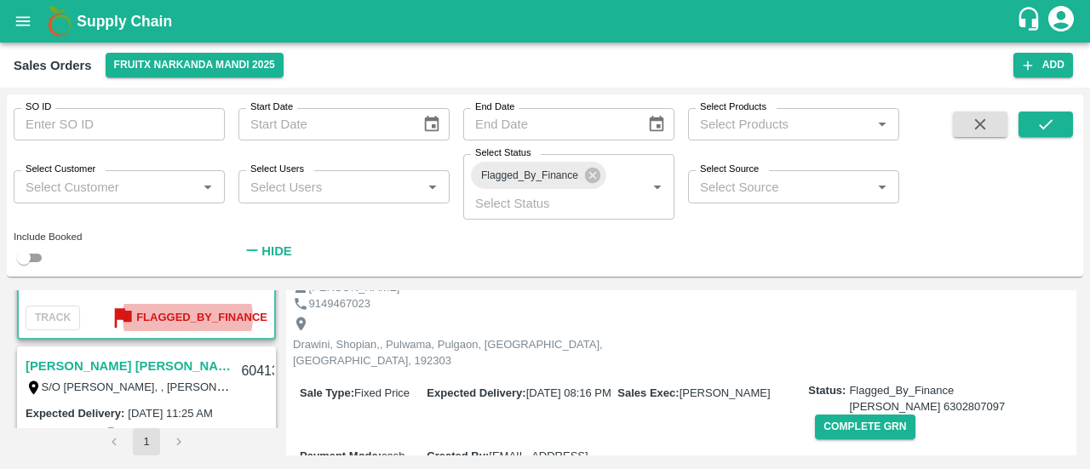
scroll to position [0, 0]
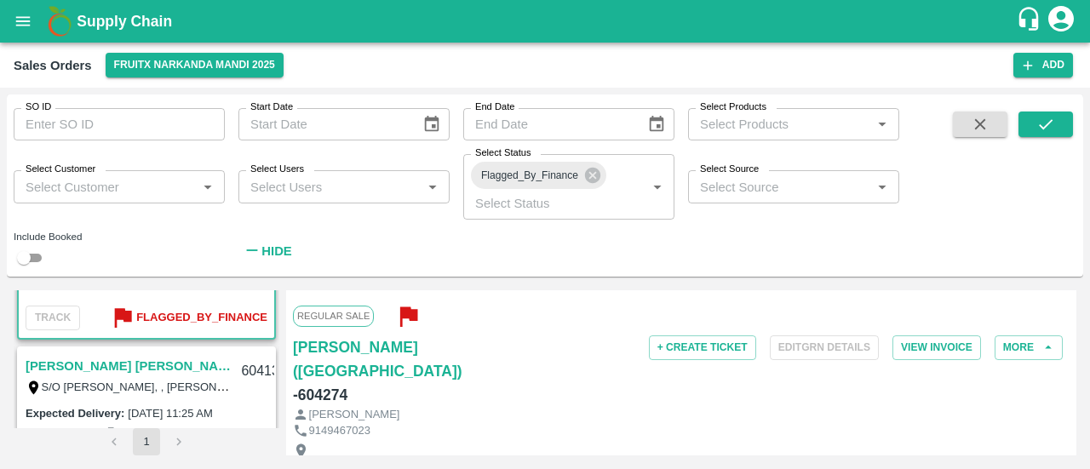
click at [315, 383] on h6 "- 604274" at bounding box center [320, 395] width 55 height 24
copy h6 "604274"
click at [95, 370] on link "[PERSON_NAME] [PERSON_NAME](Parala)" at bounding box center [128, 366] width 205 height 22
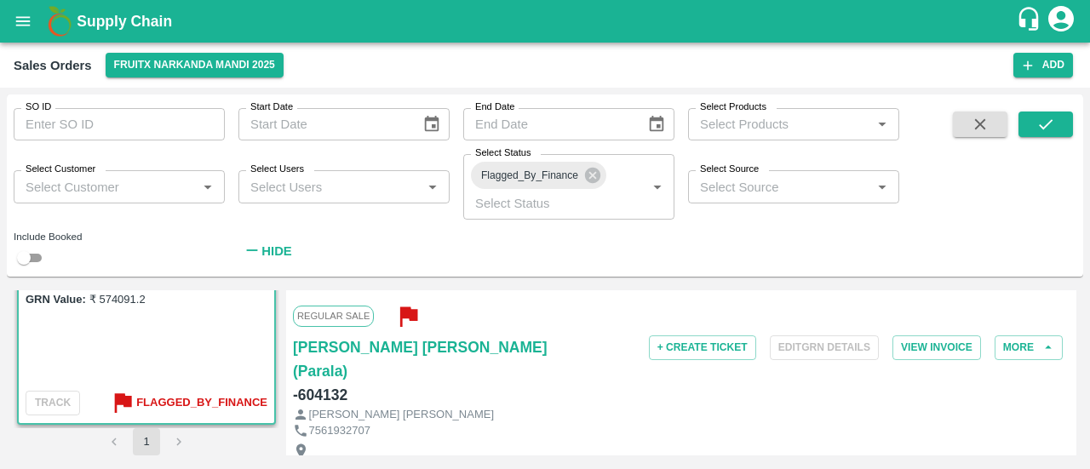
scroll to position [330, 0]
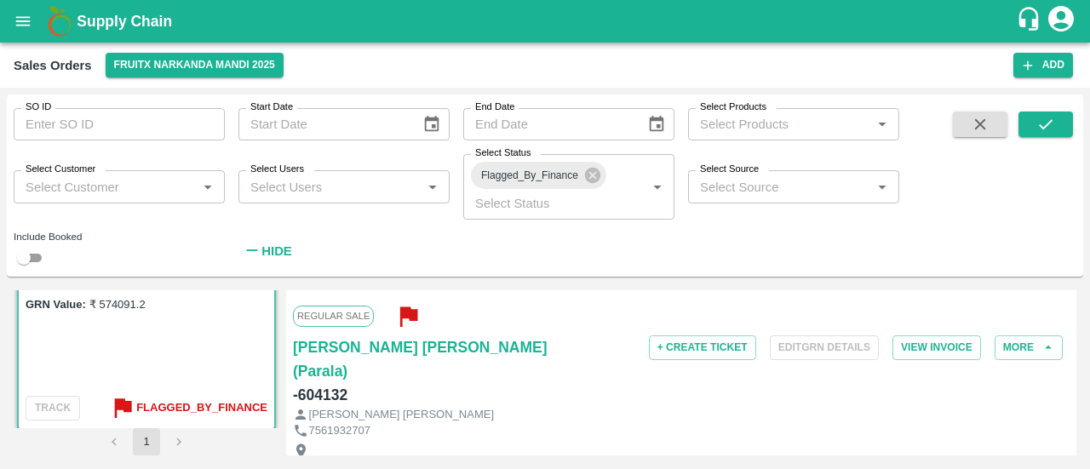
click at [364, 407] on p "[PERSON_NAME] [PERSON_NAME]" at bounding box center [401, 415] width 185 height 16
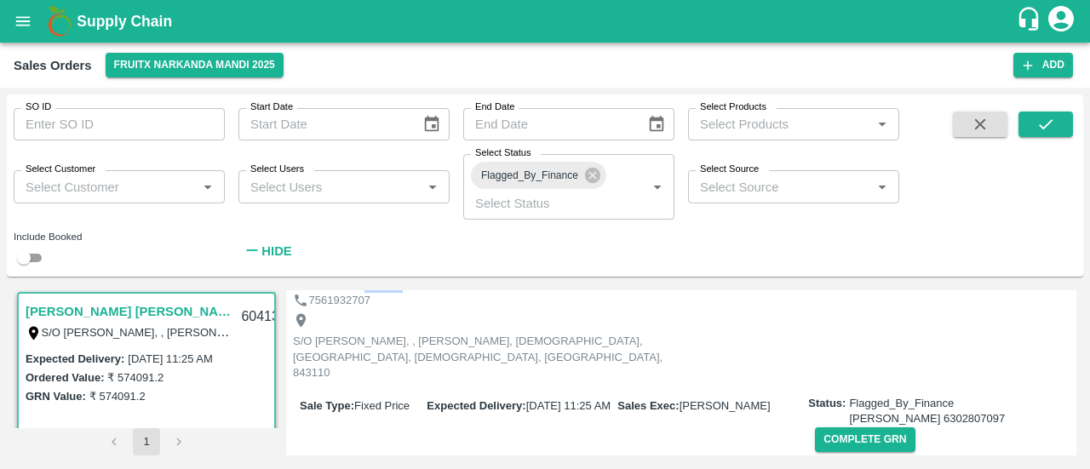
scroll to position [233, 0]
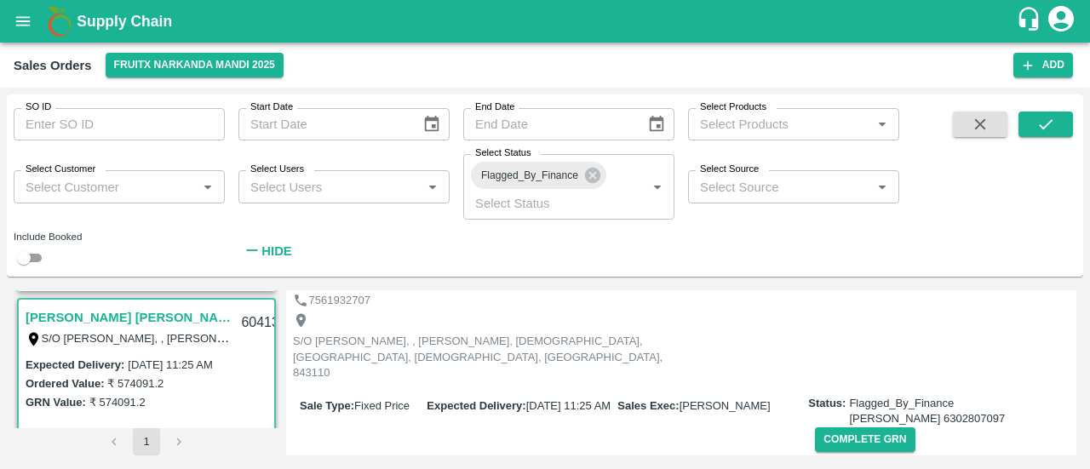
click at [135, 321] on link "[PERSON_NAME] [PERSON_NAME](Parala)" at bounding box center [128, 318] width 205 height 22
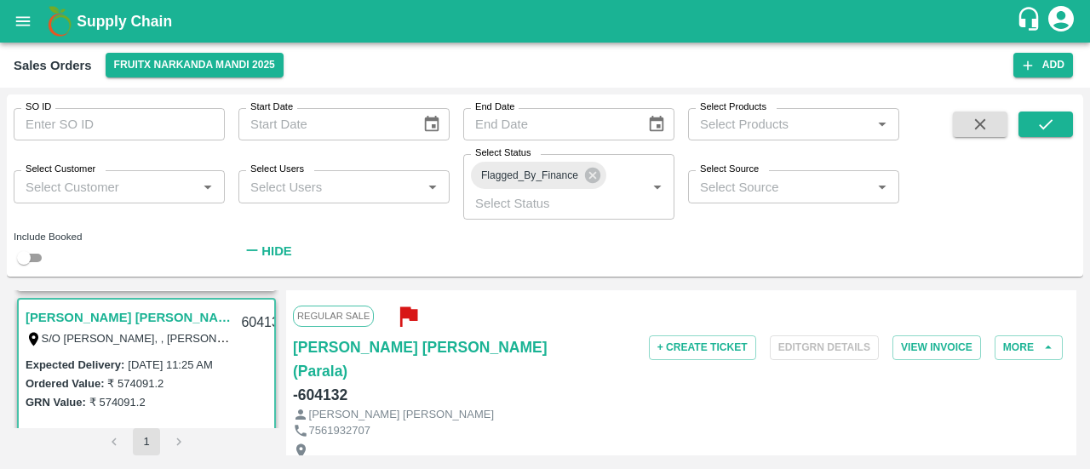
click at [319, 383] on h6 "- 604132" at bounding box center [320, 395] width 55 height 24
copy h6 "604132"
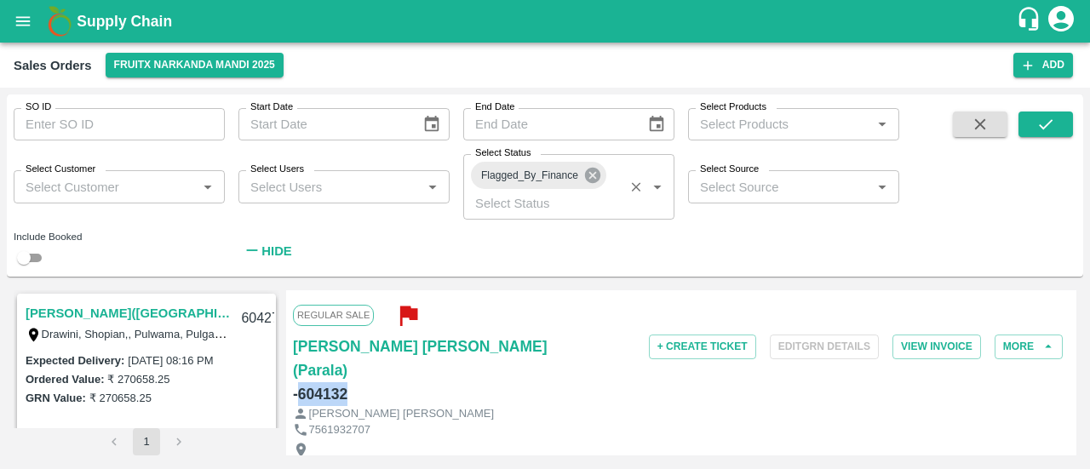
click at [596, 178] on icon at bounding box center [592, 175] width 19 height 19
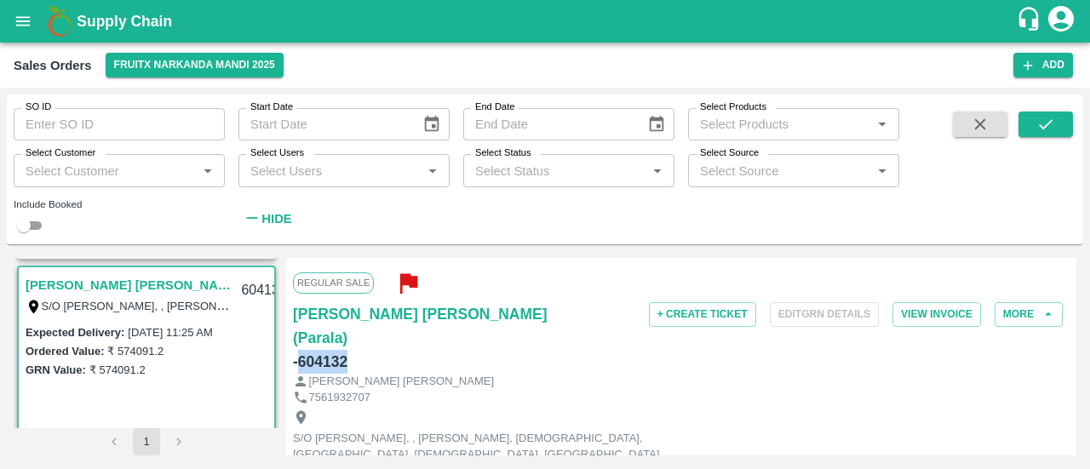
scroll to position [303, 0]
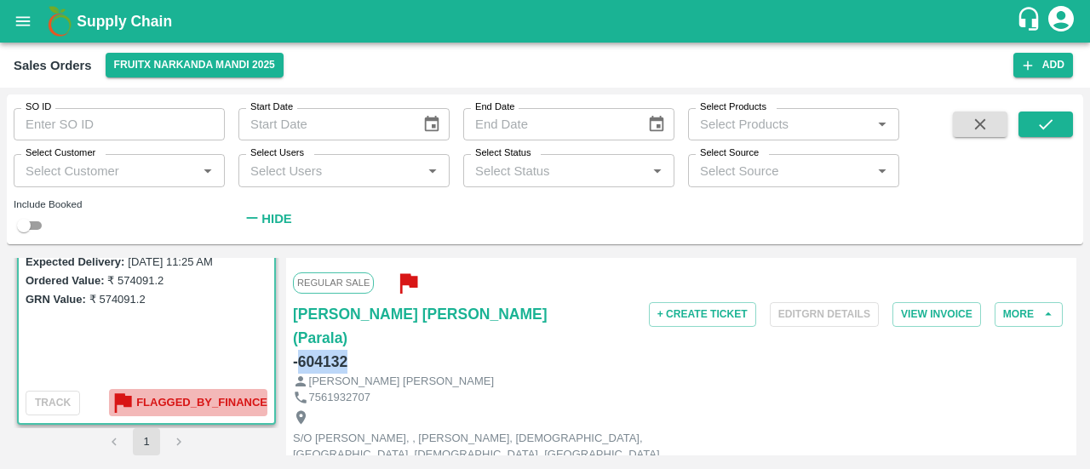
click at [179, 406] on b "Flagged_By_Finance" at bounding box center [201, 404] width 131 height 20
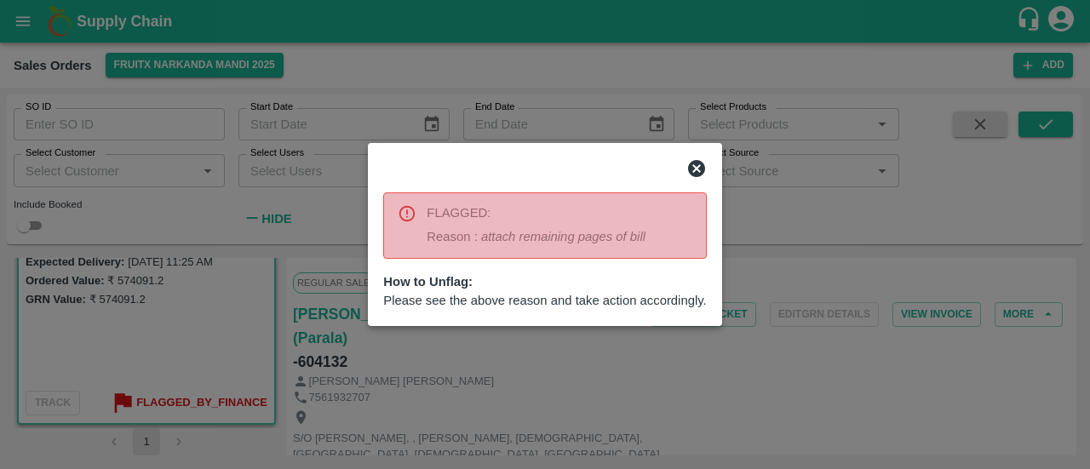
click at [241, 342] on div at bounding box center [545, 234] width 1090 height 469
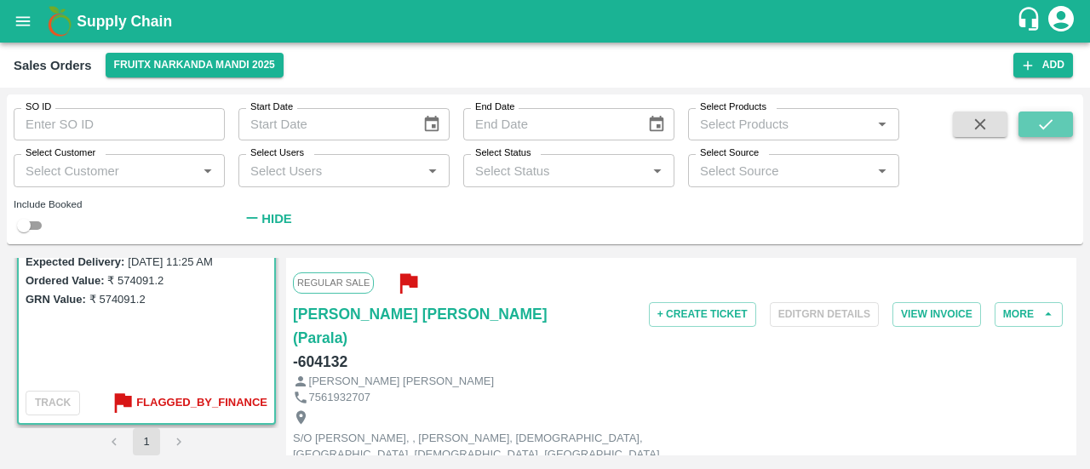
click at [1054, 125] on icon "submit" at bounding box center [1046, 124] width 19 height 19
